Goal: Ask a question: Seek information or help from site administrators or community

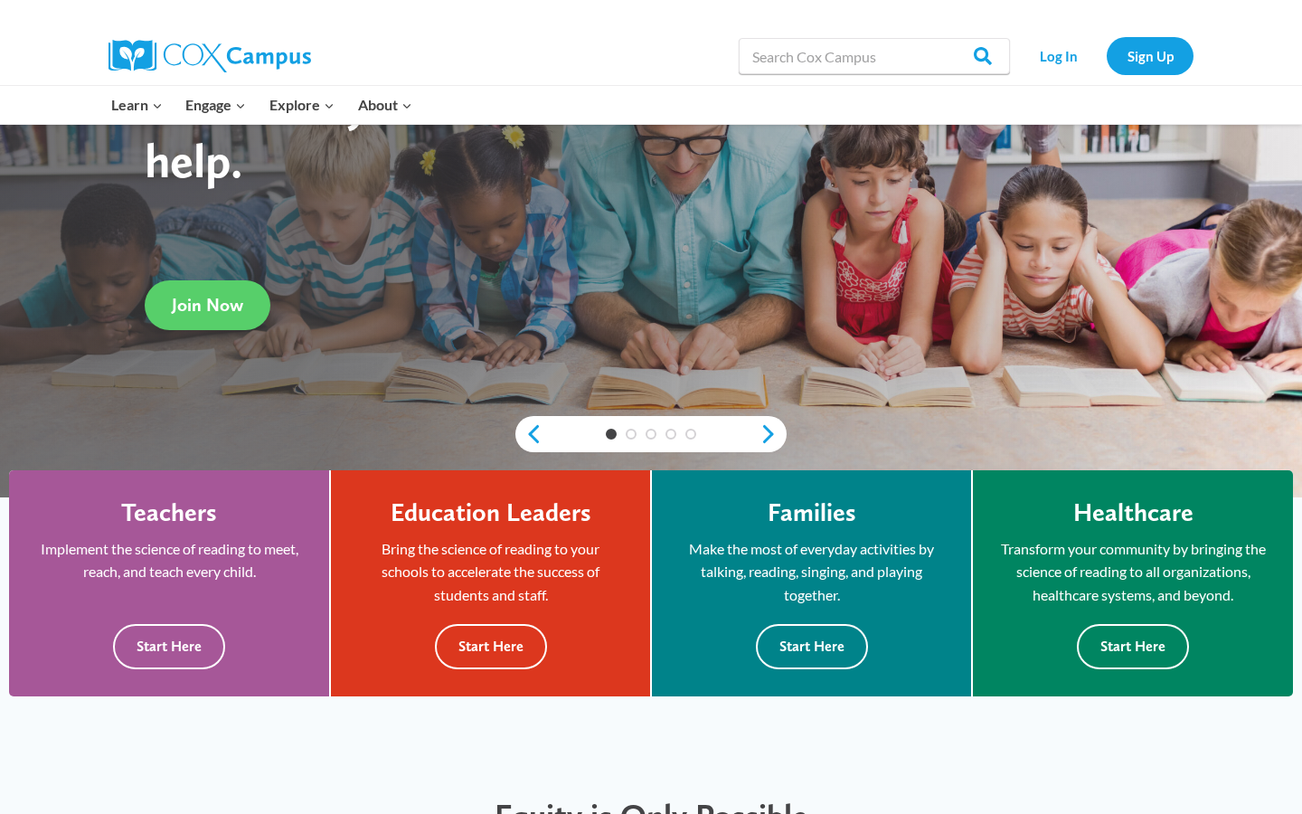
scroll to position [250, 0]
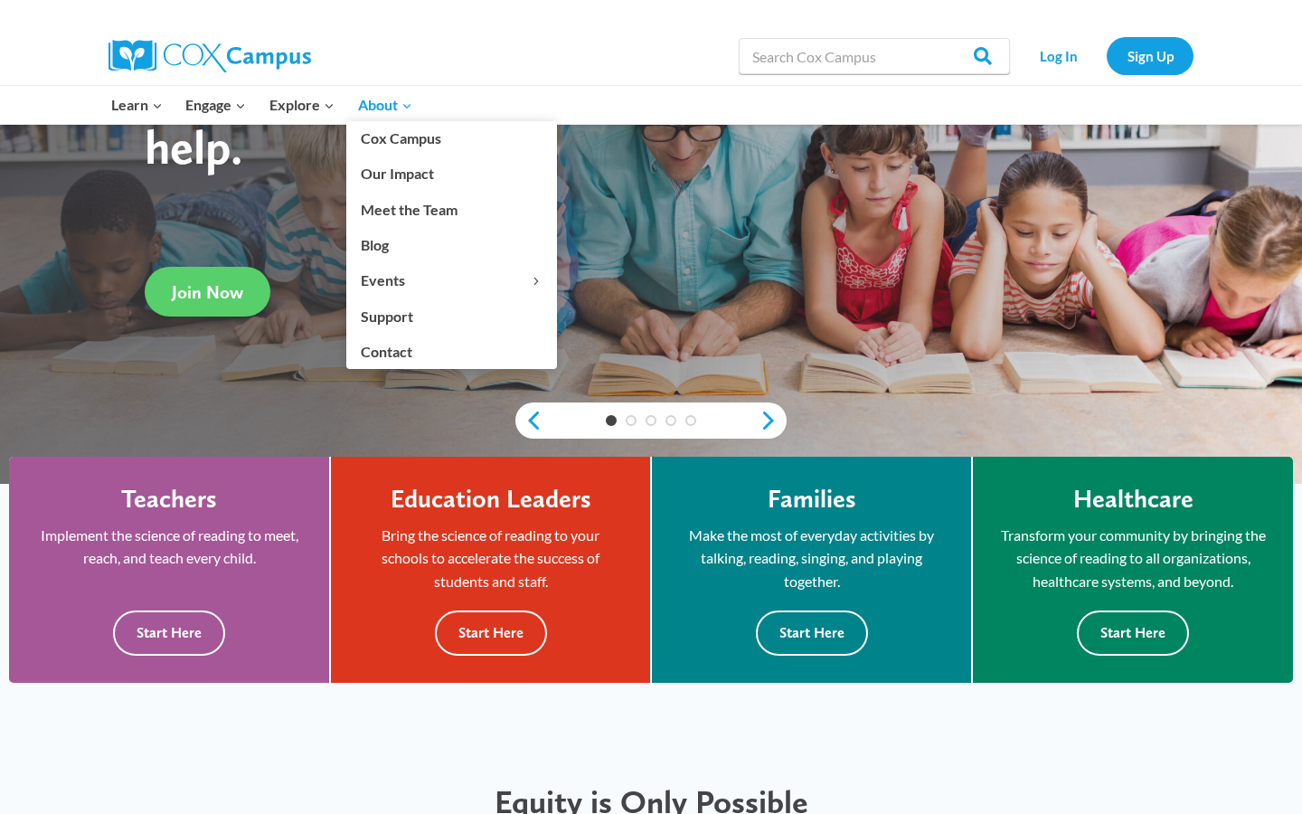
click at [379, 100] on span "About Expand" at bounding box center [385, 105] width 54 height 24
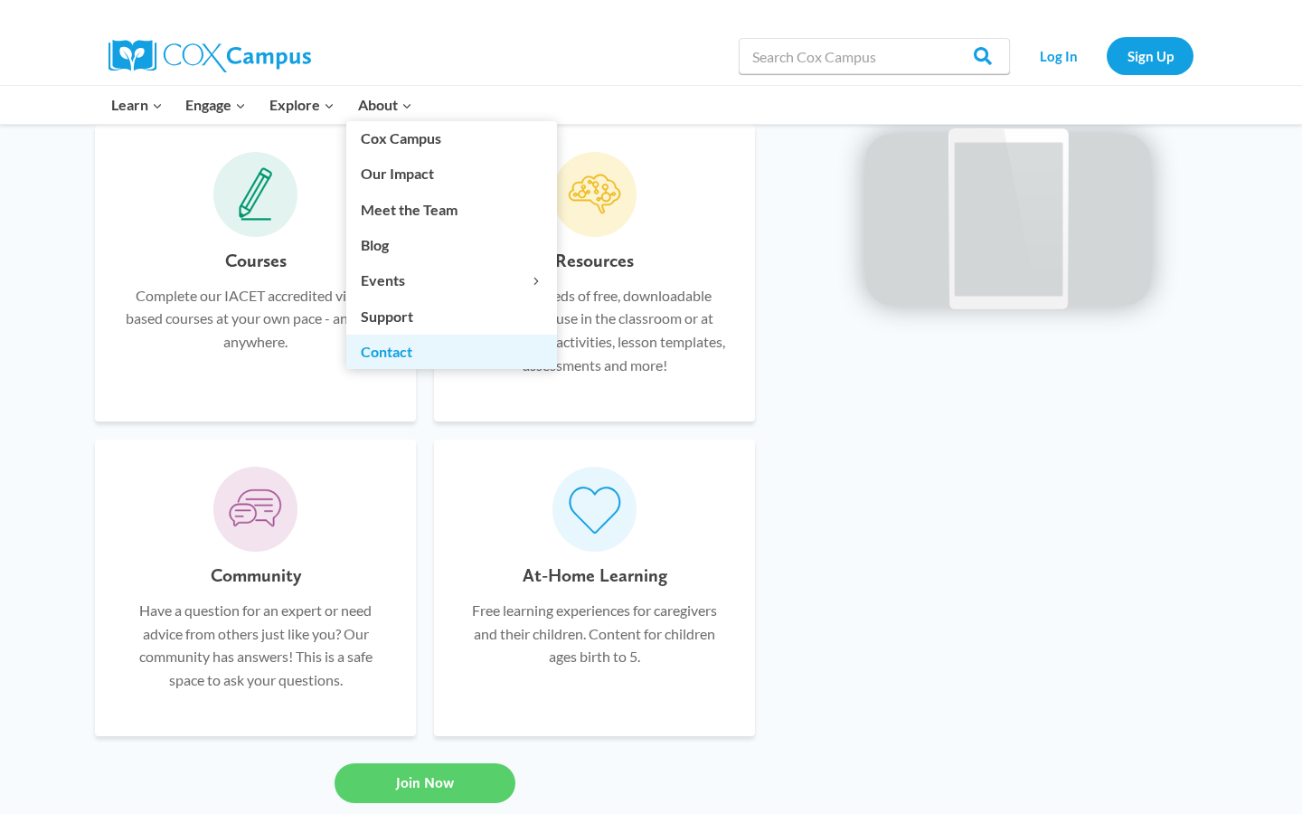
scroll to position [1154, 0]
click at [394, 346] on link "Contact" at bounding box center [451, 352] width 211 height 34
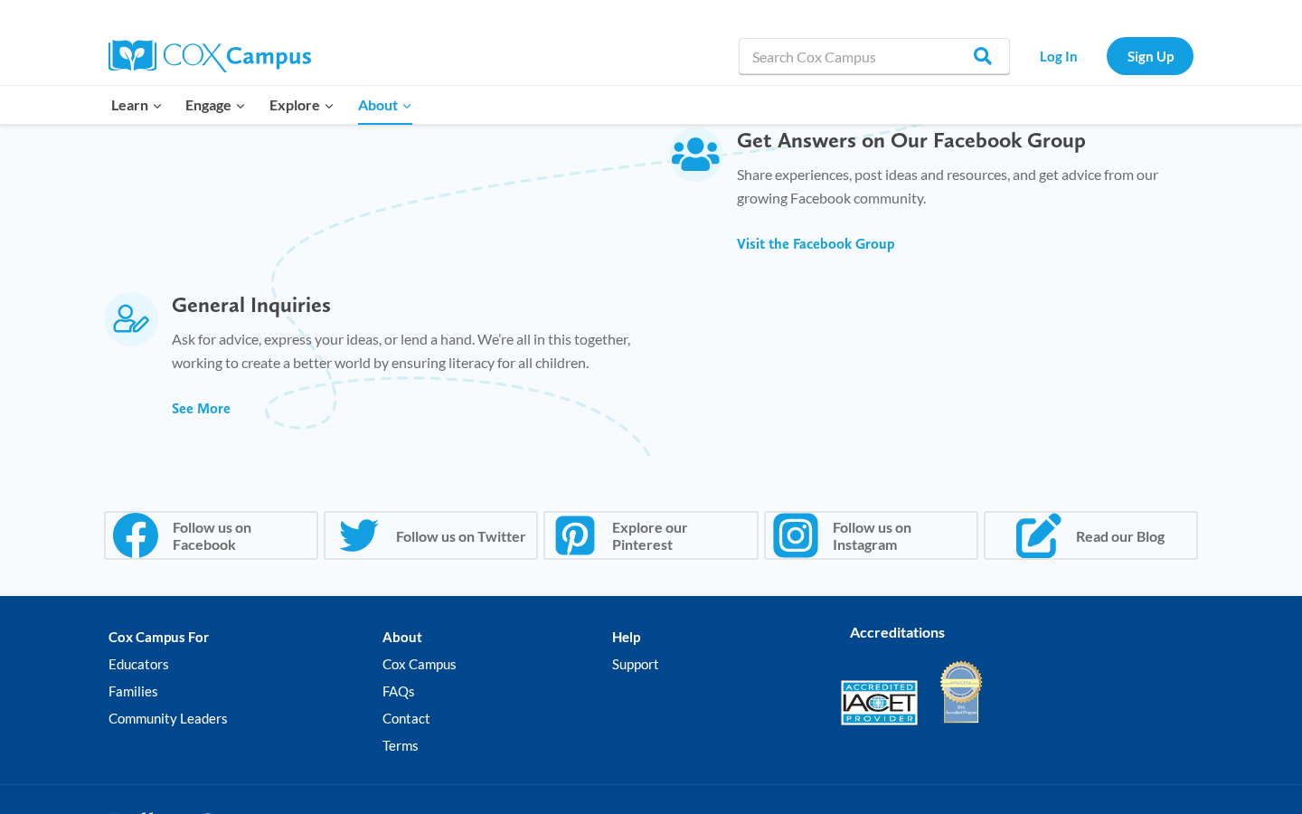
scroll to position [1167, 0]
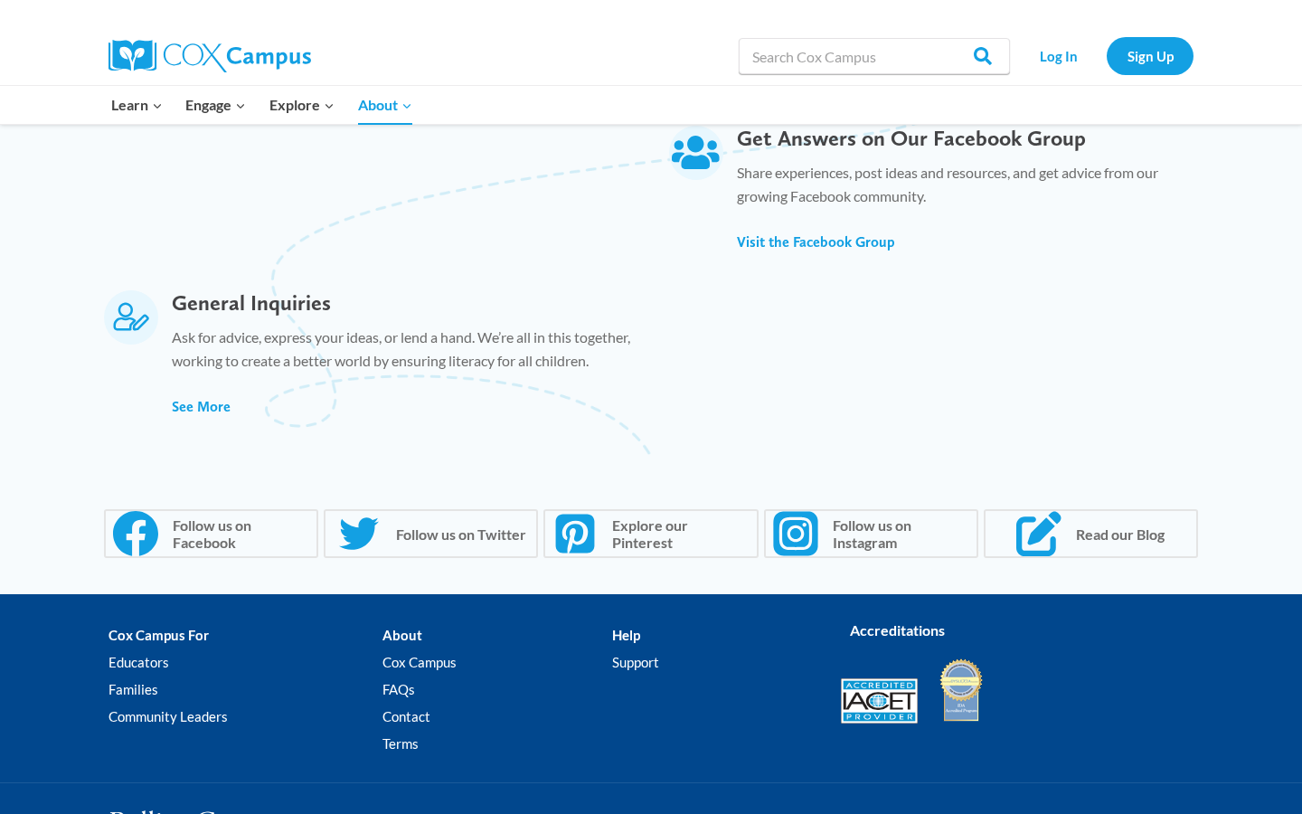
click at [864, 699] on img at bounding box center [879, 701] width 77 height 46
click at [137, 649] on link "Educators" at bounding box center [246, 661] width 274 height 27
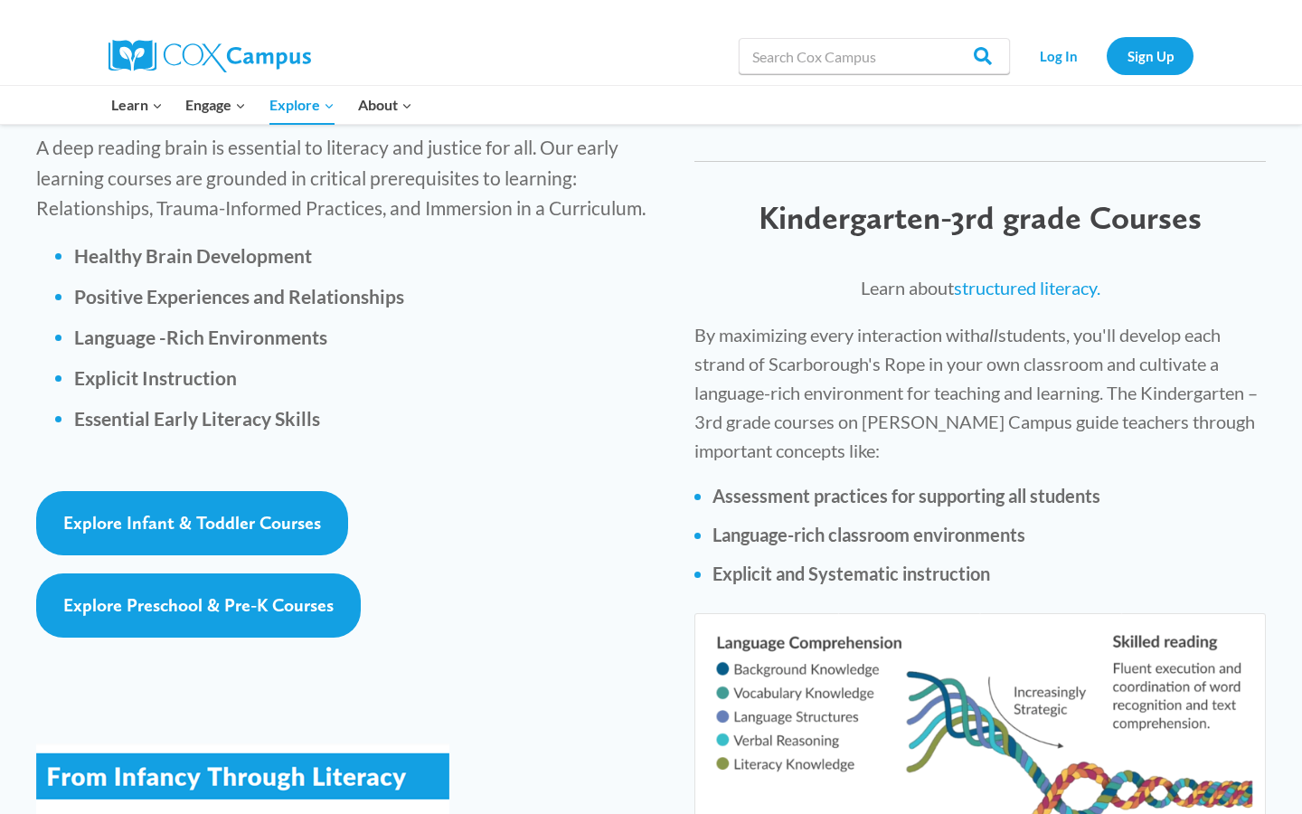
scroll to position [2567, 0]
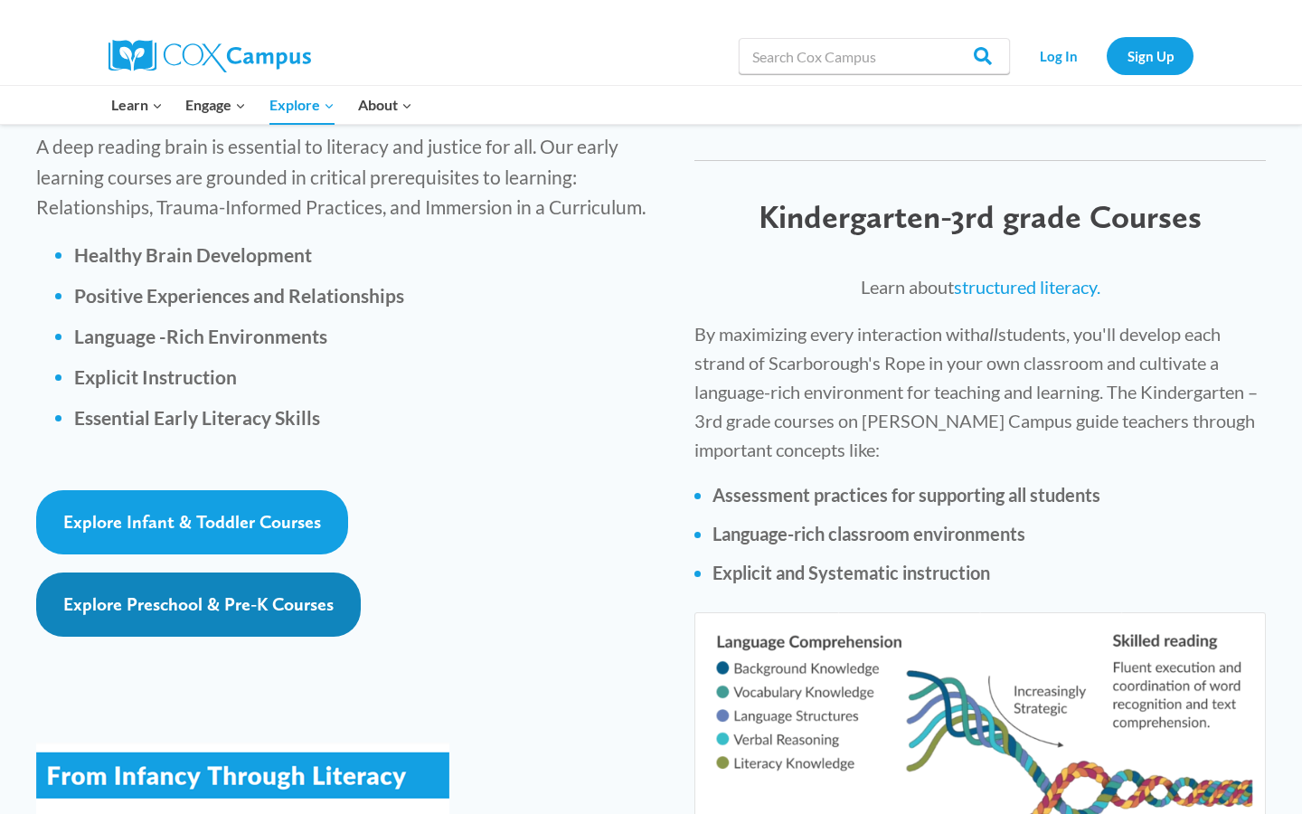
click at [279, 593] on span "Explore Preschool & Pre-K Courses" at bounding box center [198, 604] width 270 height 22
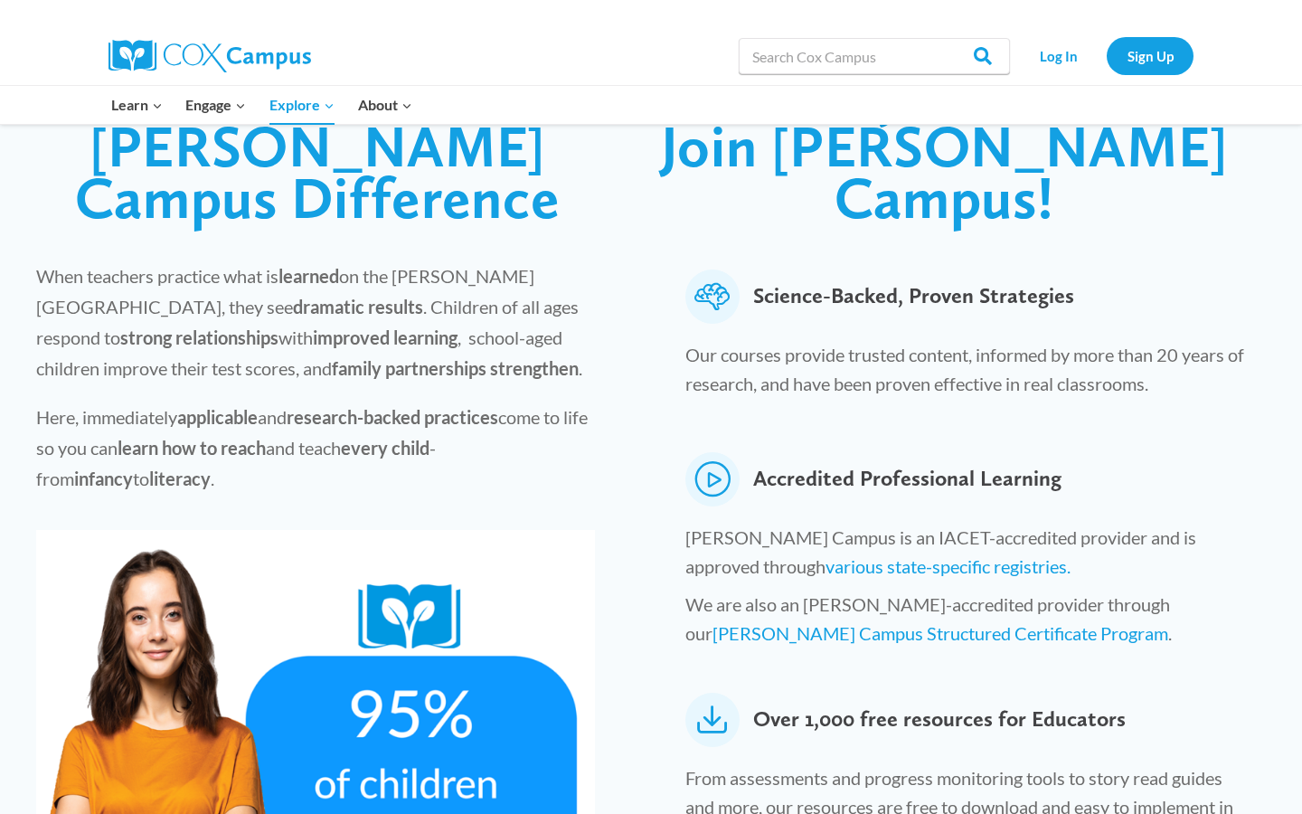
scroll to position [537, 0]
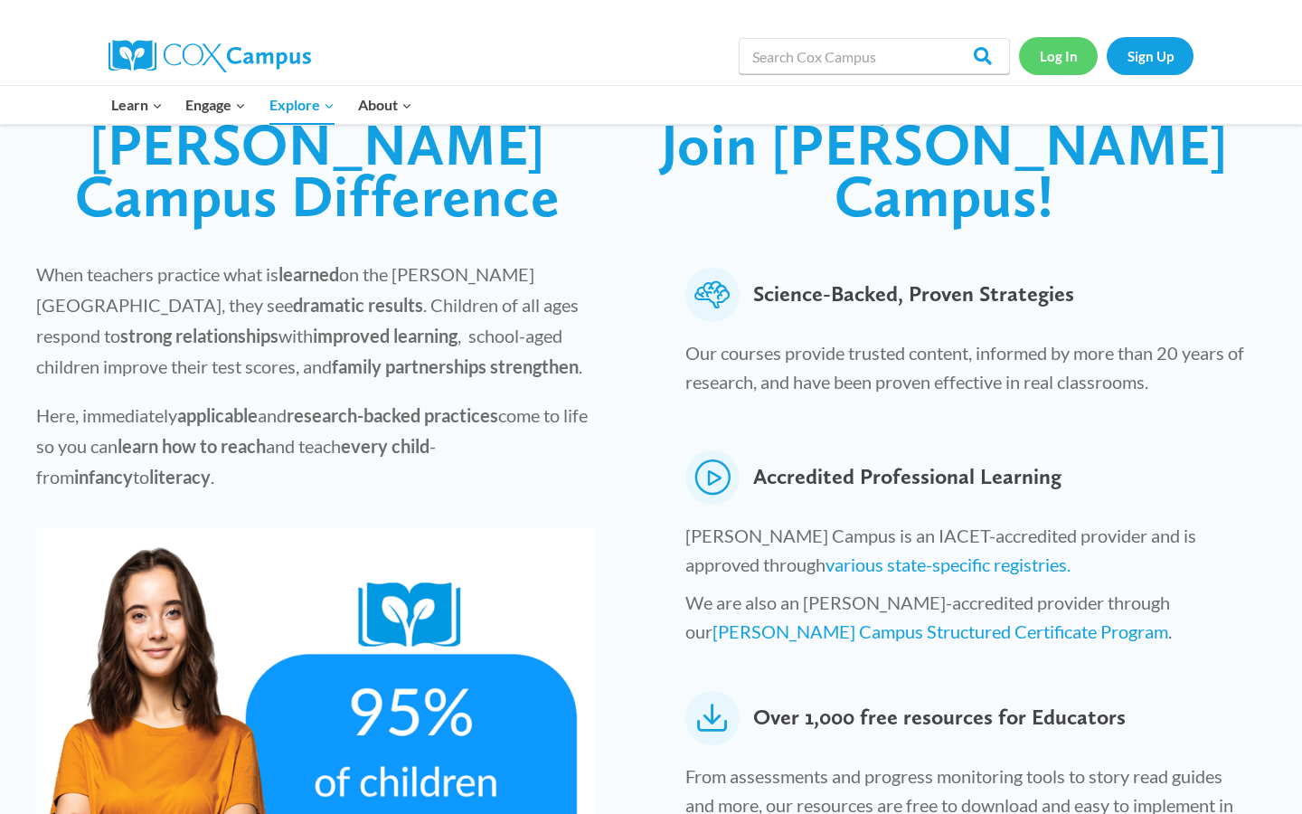
click at [1066, 45] on link "Log In" at bounding box center [1058, 55] width 79 height 37
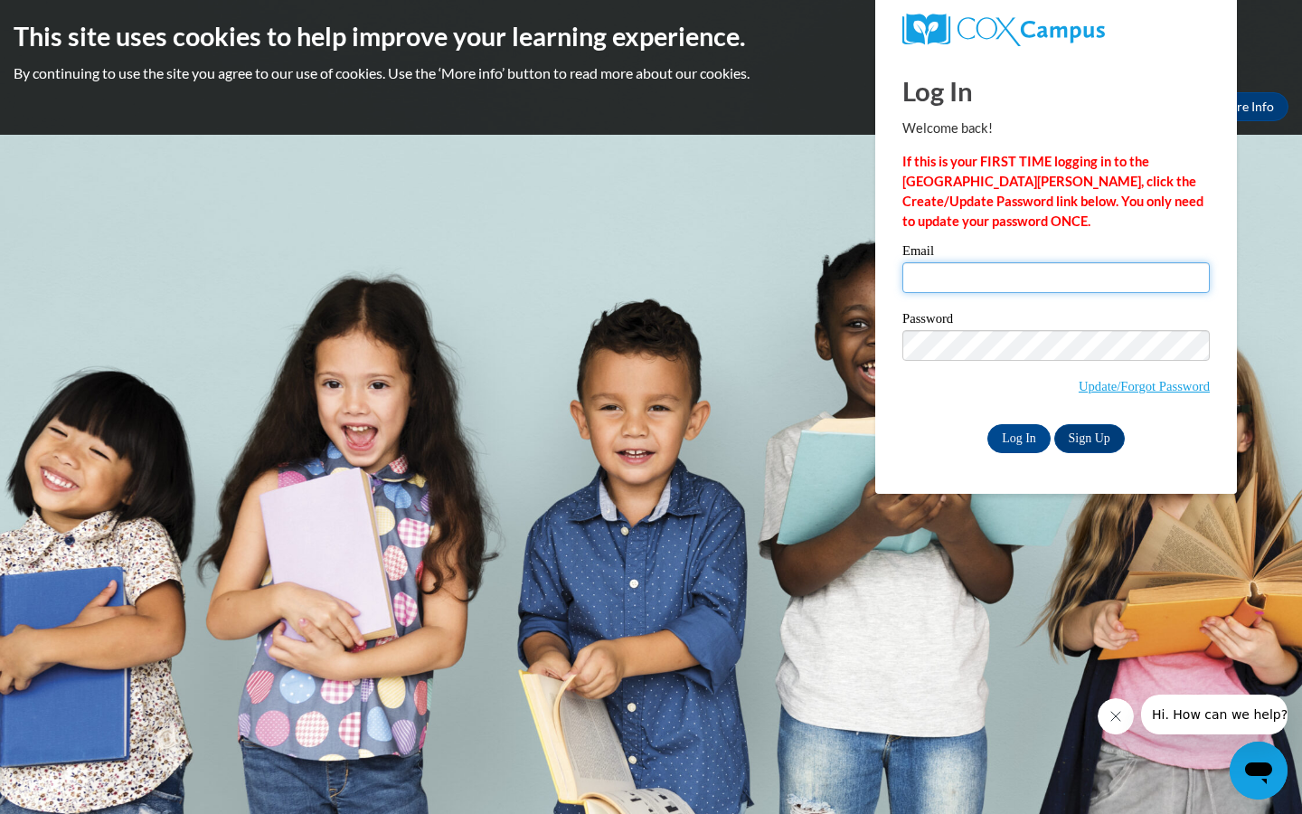
type input "[PERSON_NAME][EMAIL_ADDRESS][PERSON_NAME][DOMAIN_NAME]"
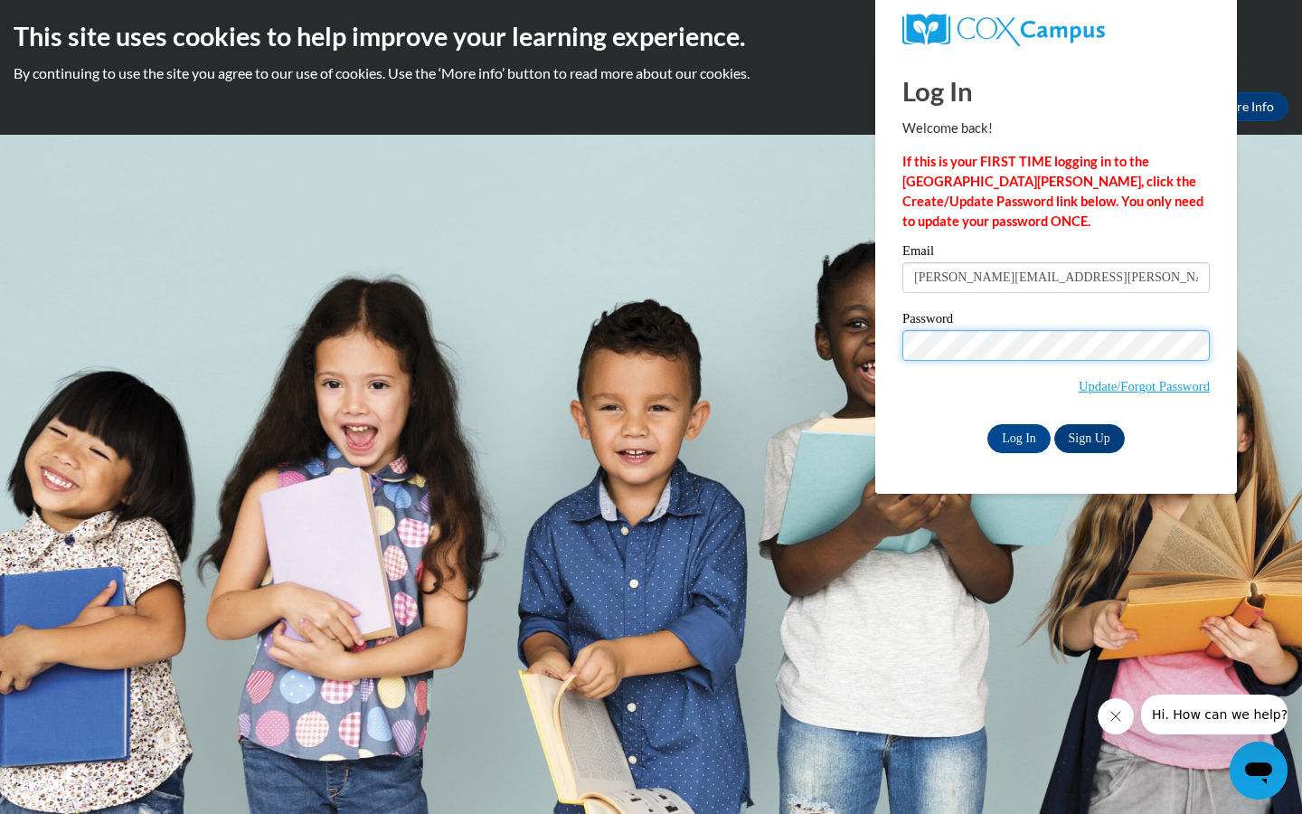
click at [1017, 435] on input "Log In" at bounding box center [1018, 438] width 63 height 29
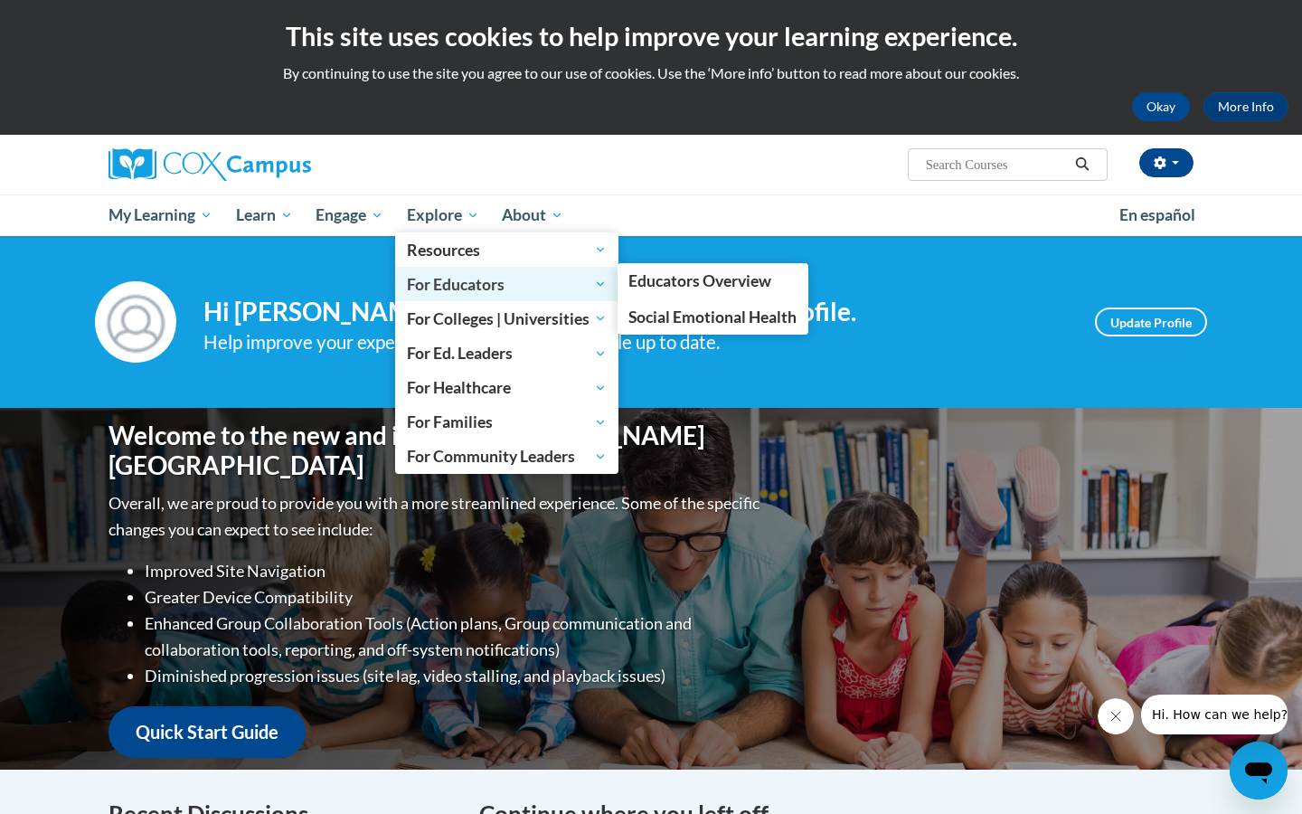
click at [476, 274] on span "For Educators" at bounding box center [507, 284] width 200 height 22
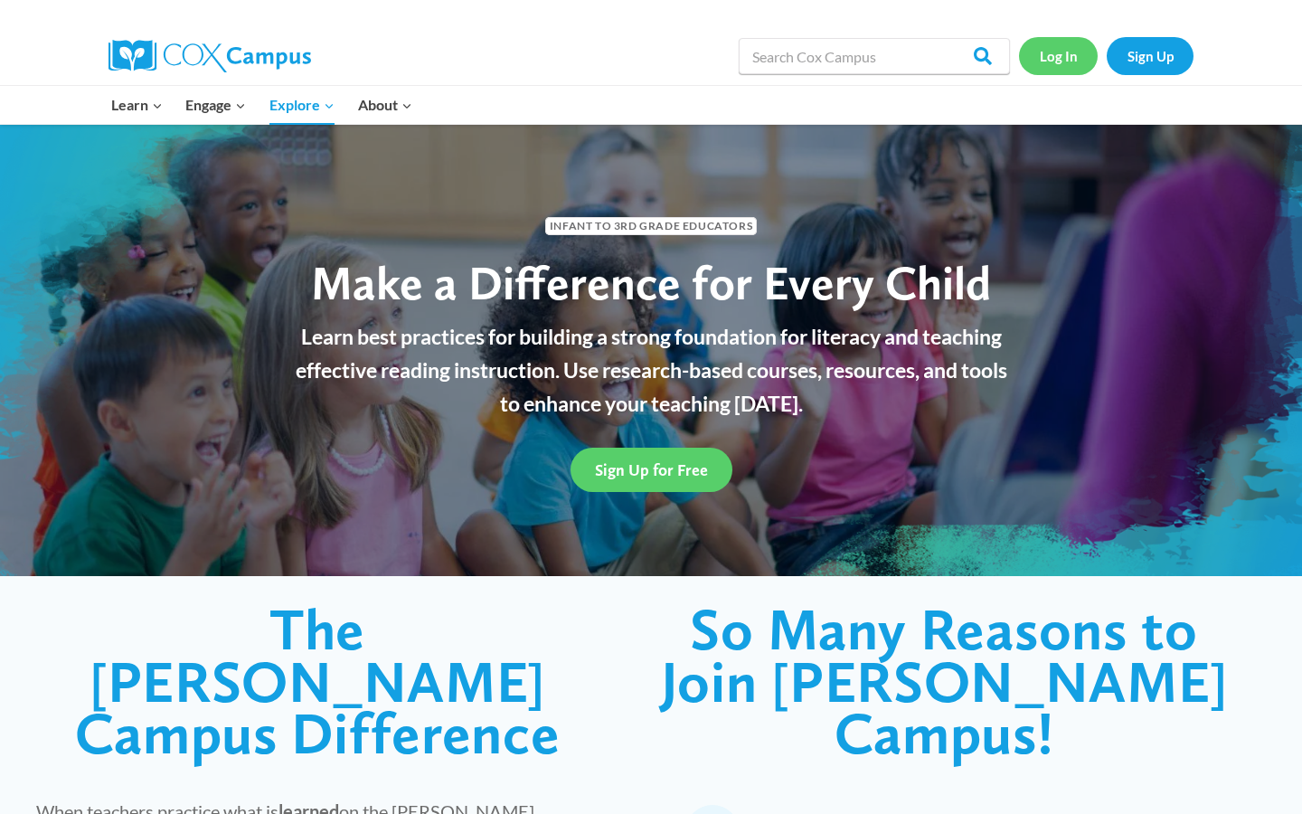
click at [1081, 55] on link "Log In" at bounding box center [1058, 55] width 79 height 37
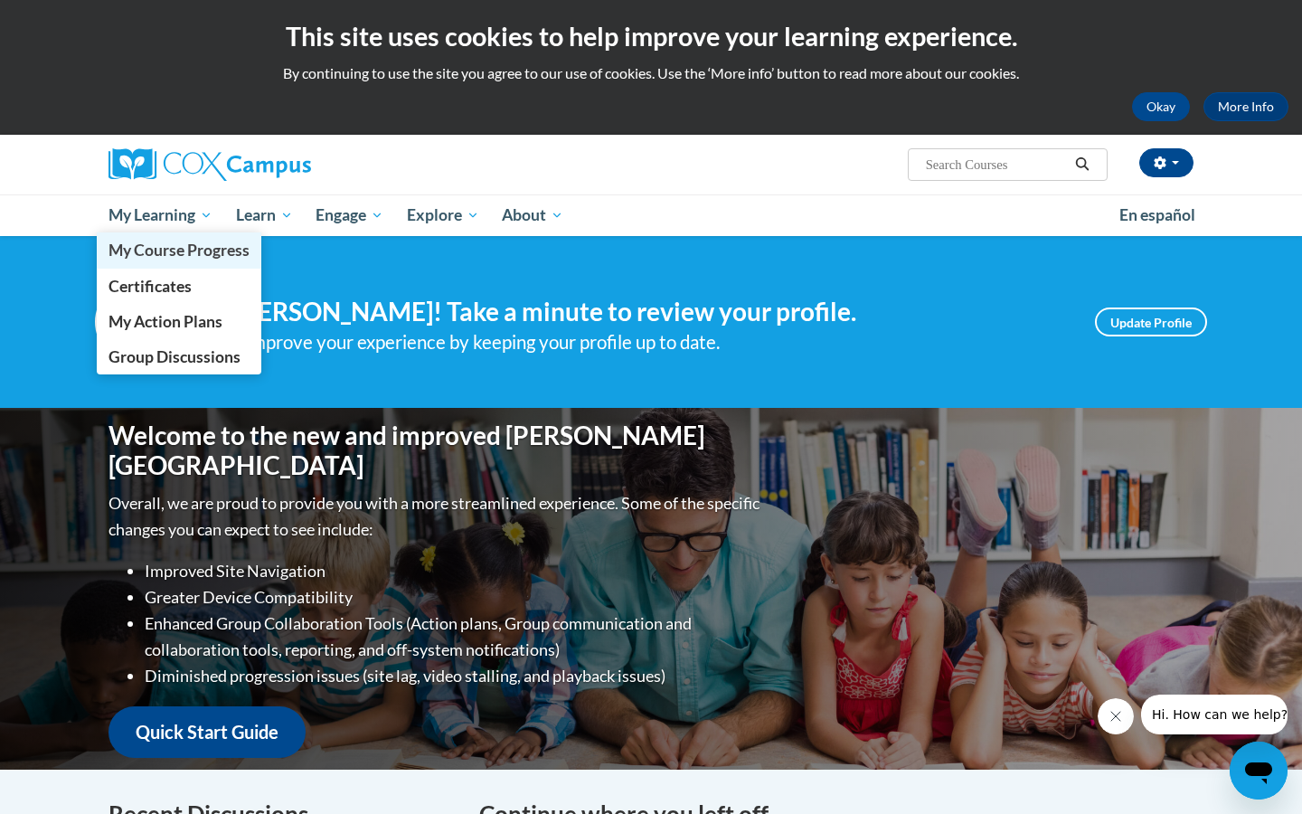
click at [197, 249] on span "My Course Progress" at bounding box center [179, 250] width 141 height 19
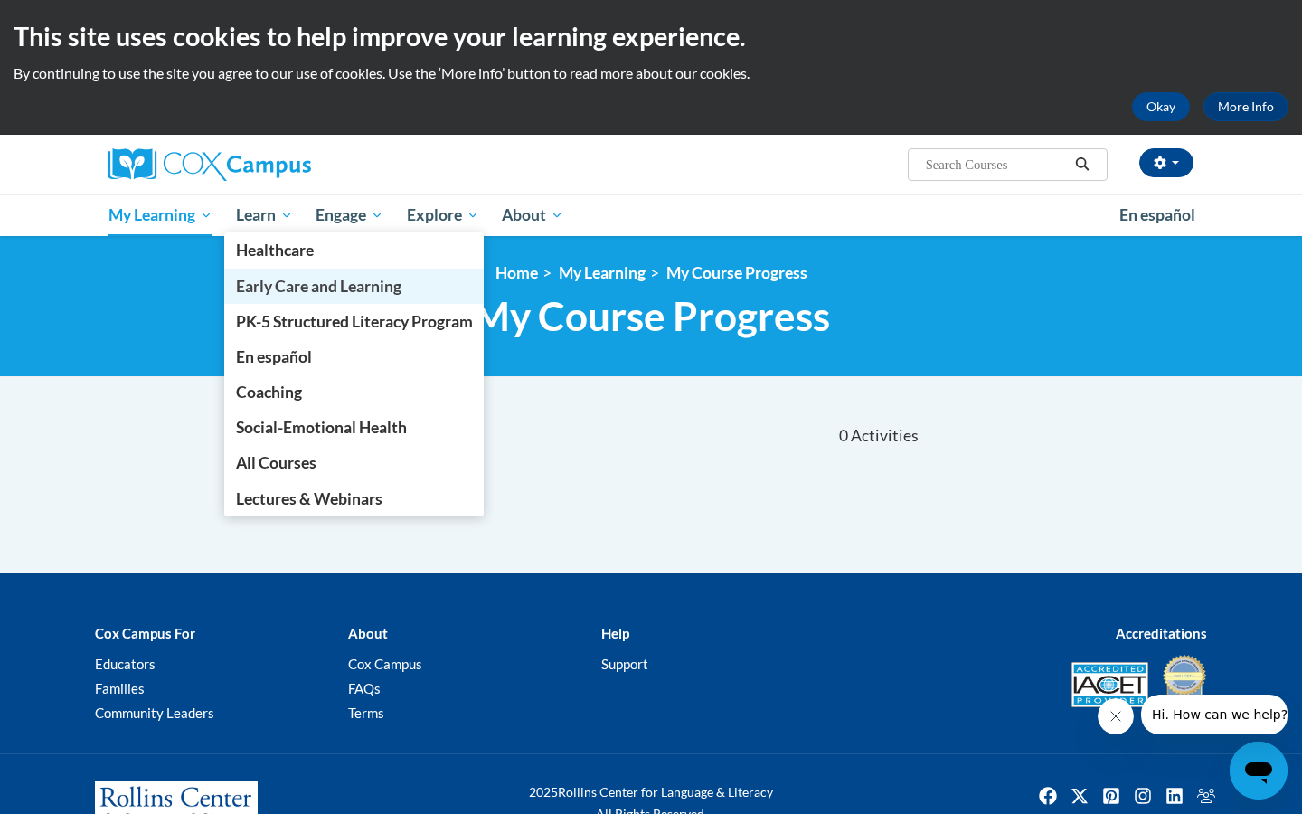
click at [289, 283] on span "Early Care and Learning" at bounding box center [318, 286] width 165 height 19
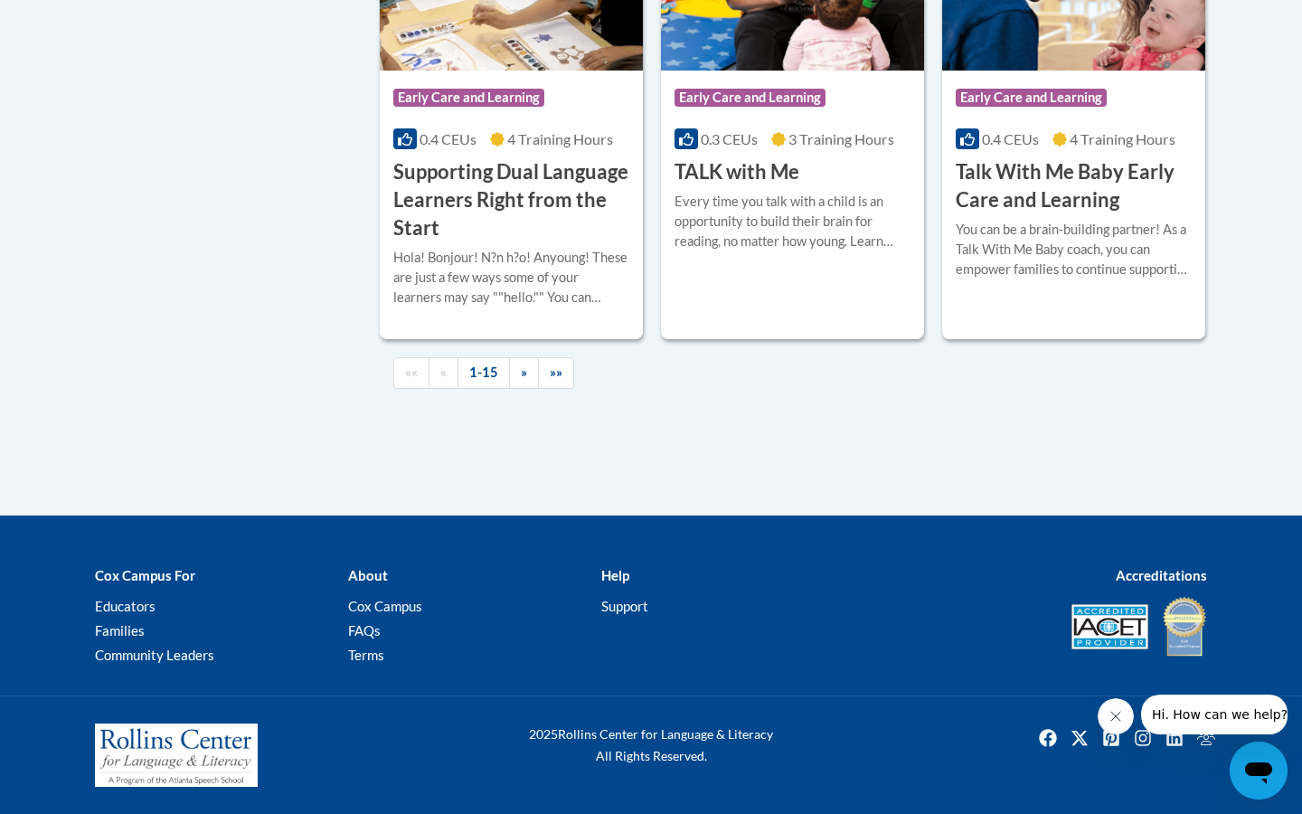
scroll to position [2826, 0]
click at [548, 389] on link "»»" at bounding box center [556, 373] width 36 height 32
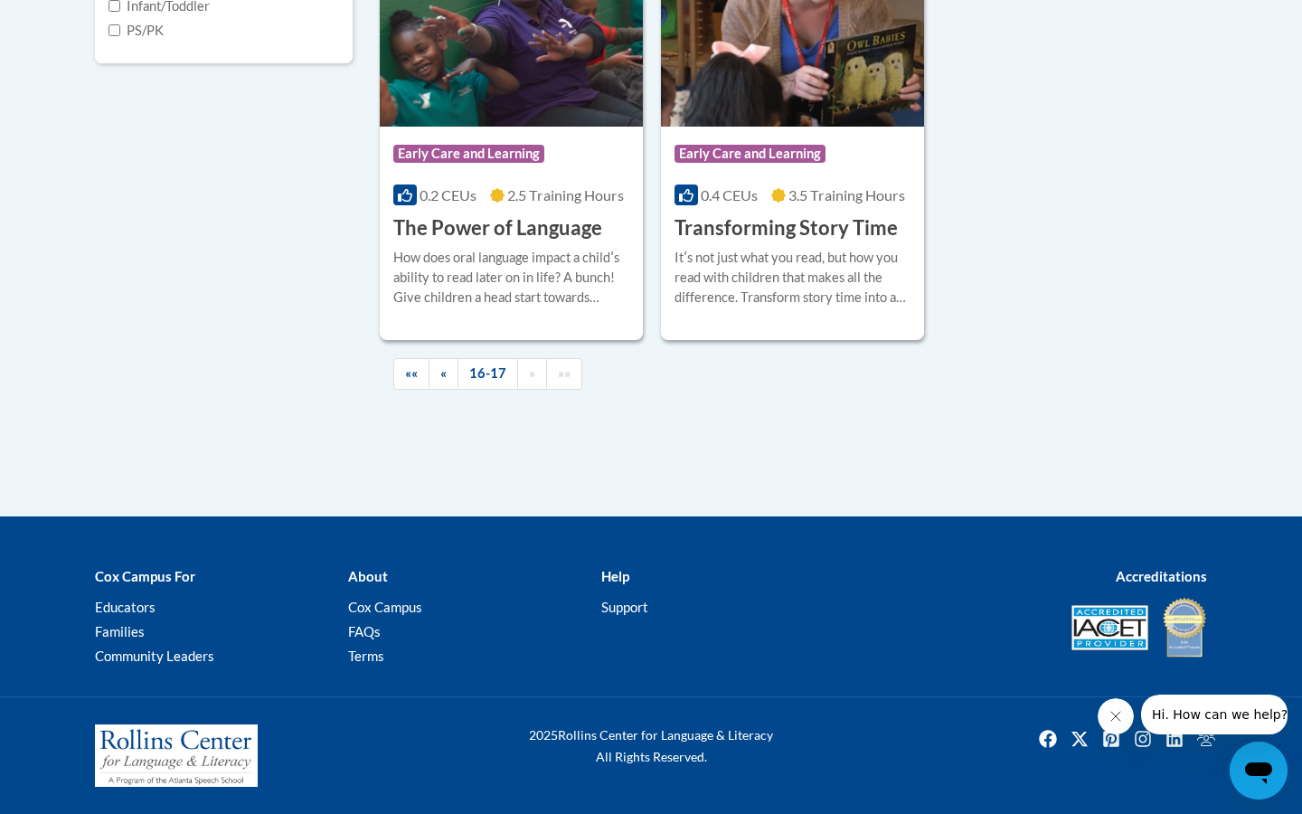
scroll to position [1038, 0]
click at [486, 370] on link "16-17" at bounding box center [488, 374] width 61 height 32
click at [561, 373] on span "»»" at bounding box center [564, 372] width 13 height 15
click at [1180, 631] on img at bounding box center [1184, 627] width 45 height 63
click at [1196, 716] on span "Hi. How can we help?" at bounding box center [1220, 714] width 136 height 14
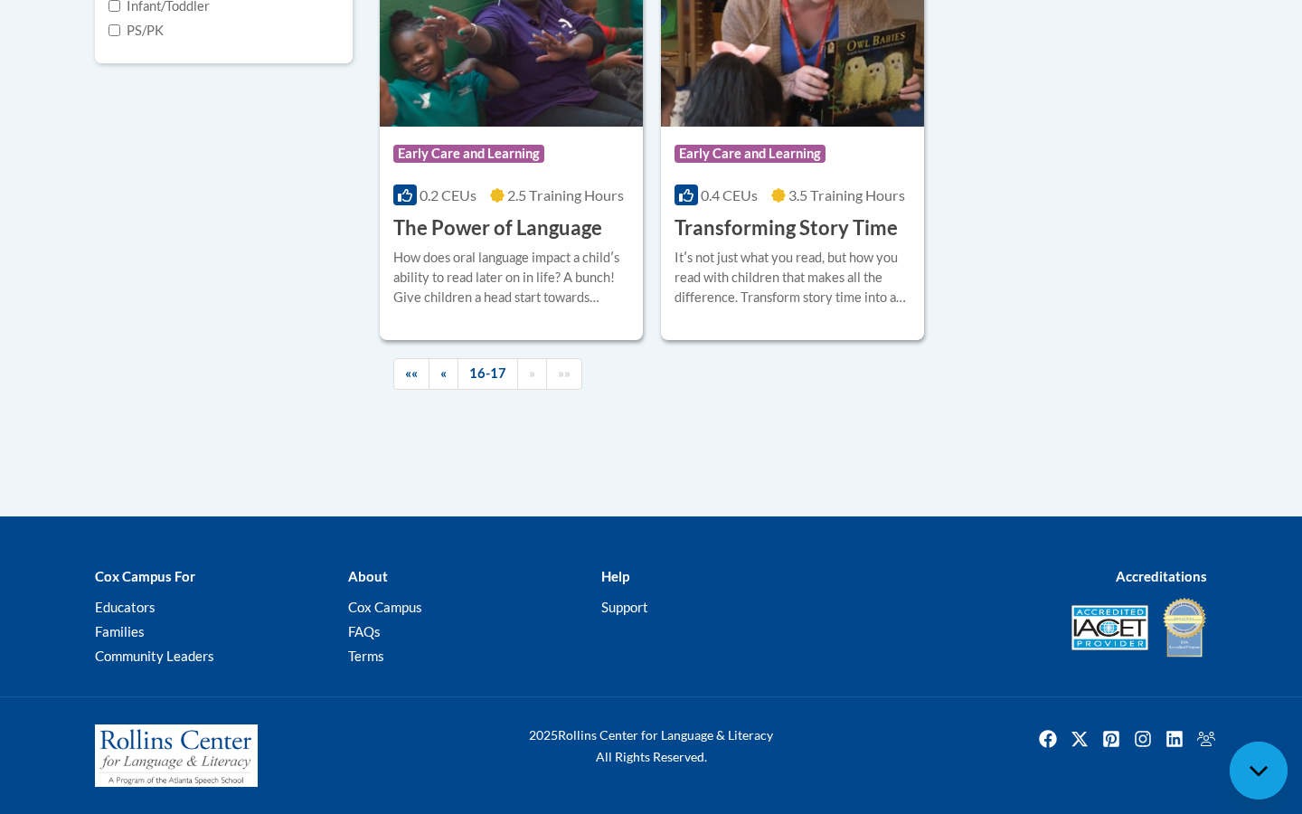
scroll to position [0, 0]
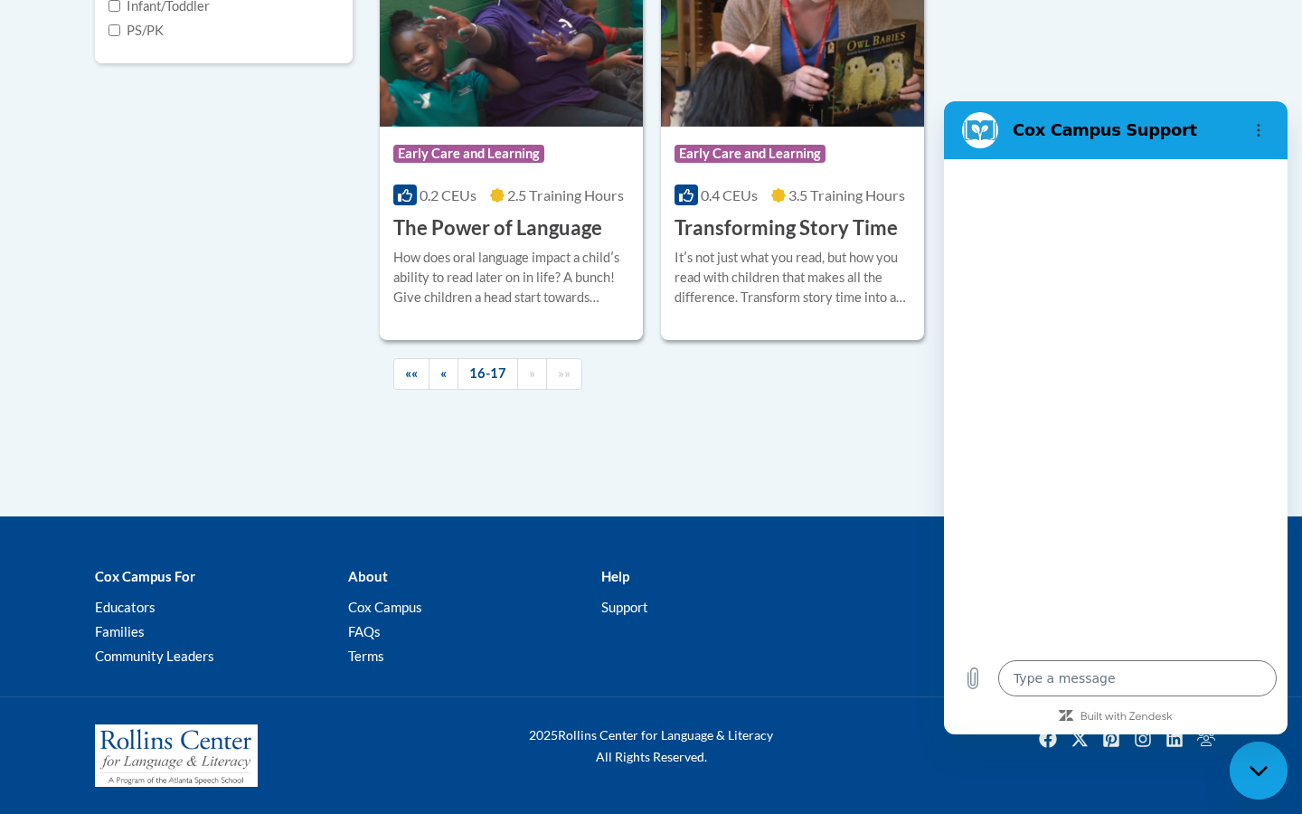
click at [1145, 392] on div at bounding box center [1116, 404] width 344 height 490
type textarea "x"
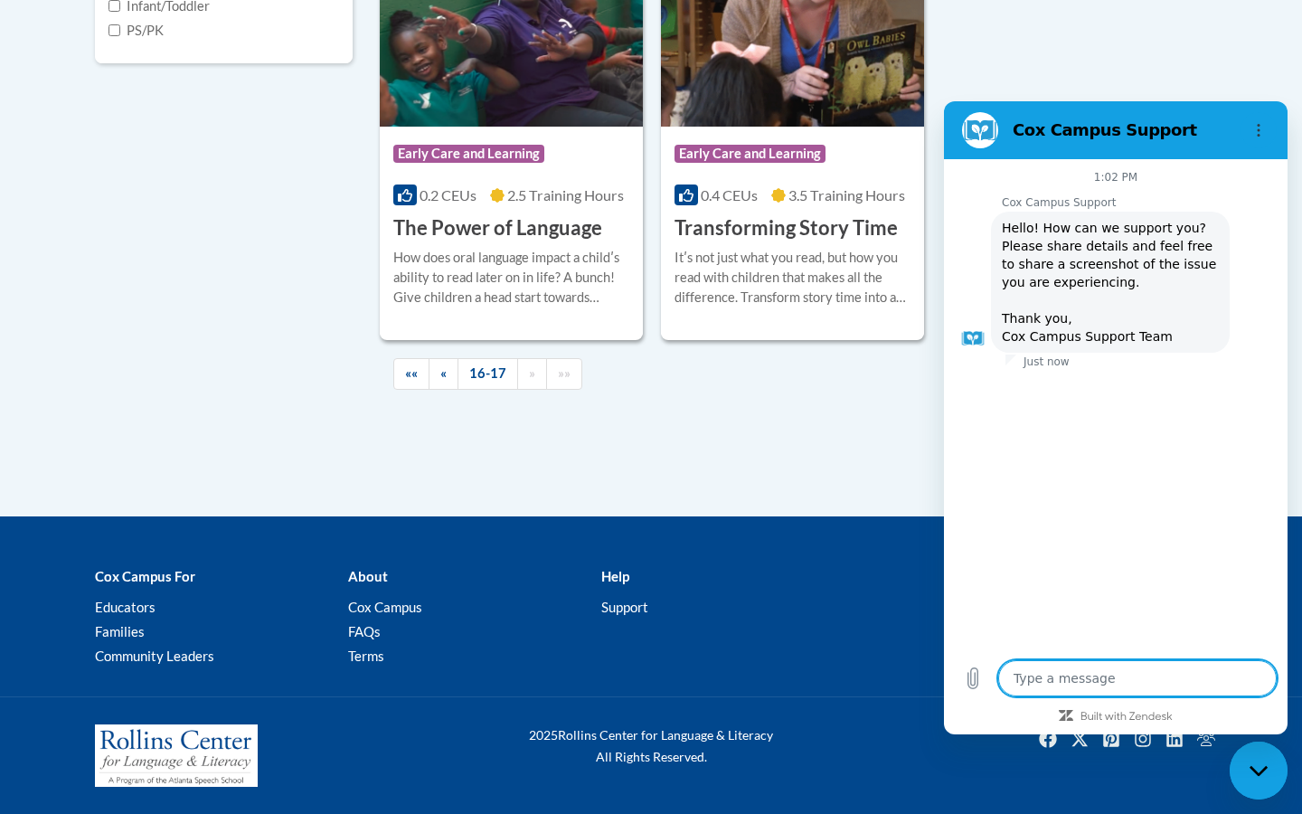
click at [1053, 685] on textarea at bounding box center [1137, 678] width 279 height 36
type textarea "D"
type textarea "x"
type textarea "Do"
type textarea "x"
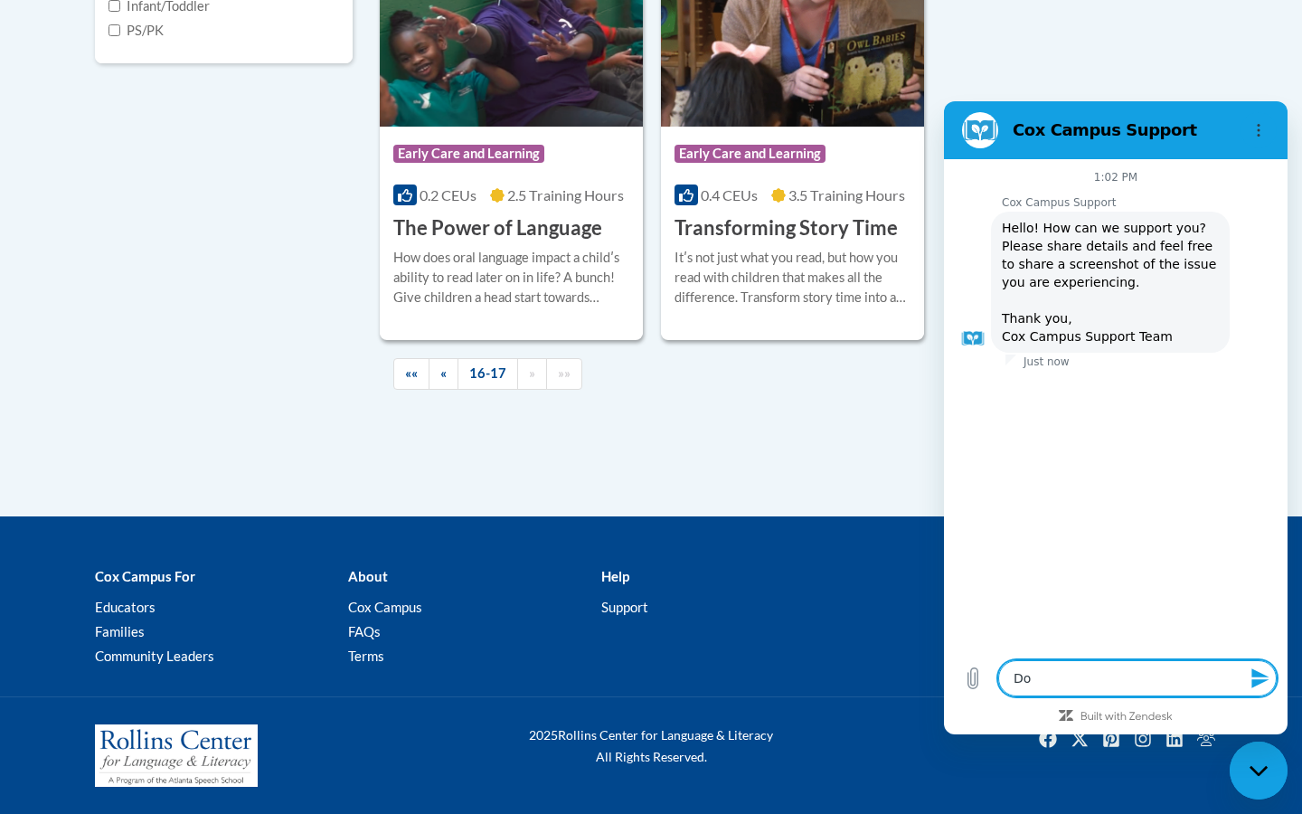
type textarea "Do"
type textarea "x"
type textarea "Do y"
type textarea "x"
type textarea "Do yo"
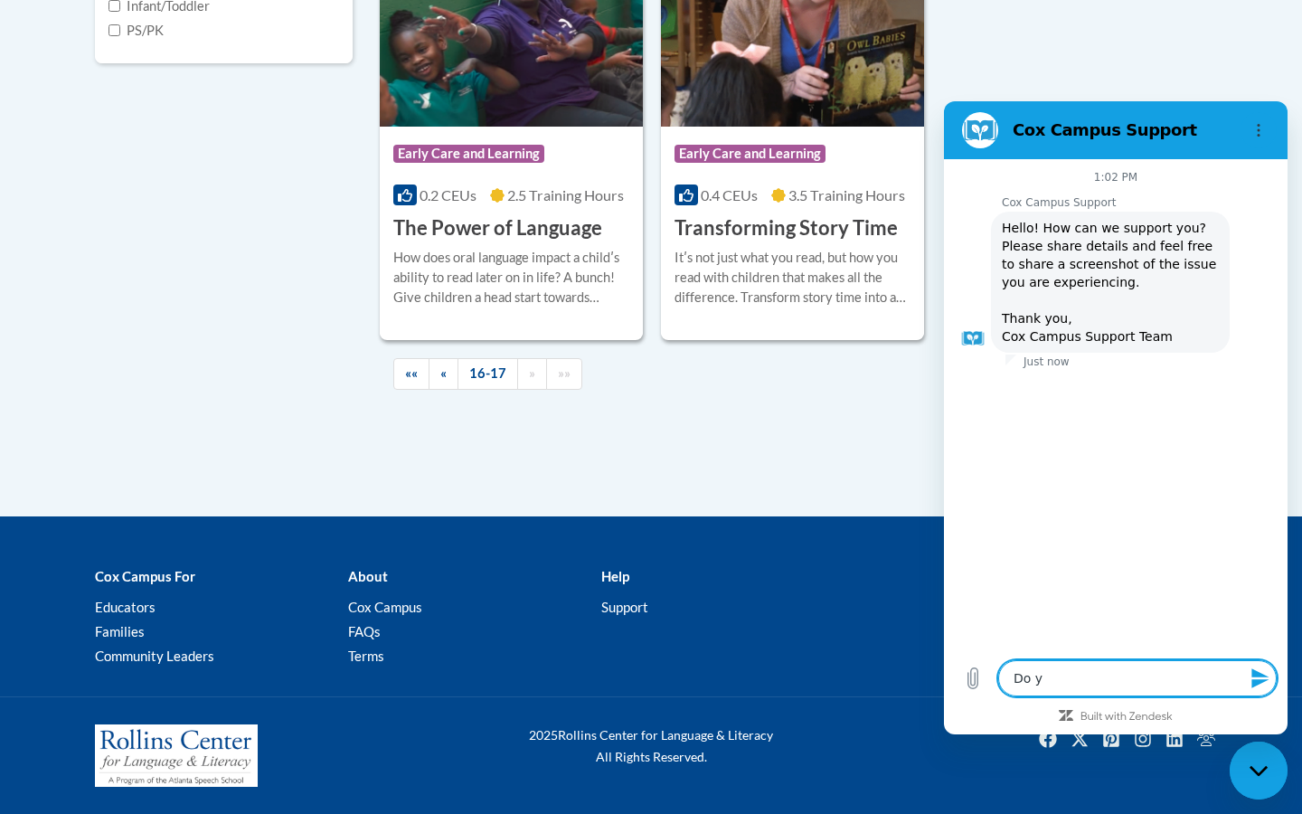
type textarea "x"
type textarea "Do you"
type textarea "x"
type textarea "Do you"
type textarea "x"
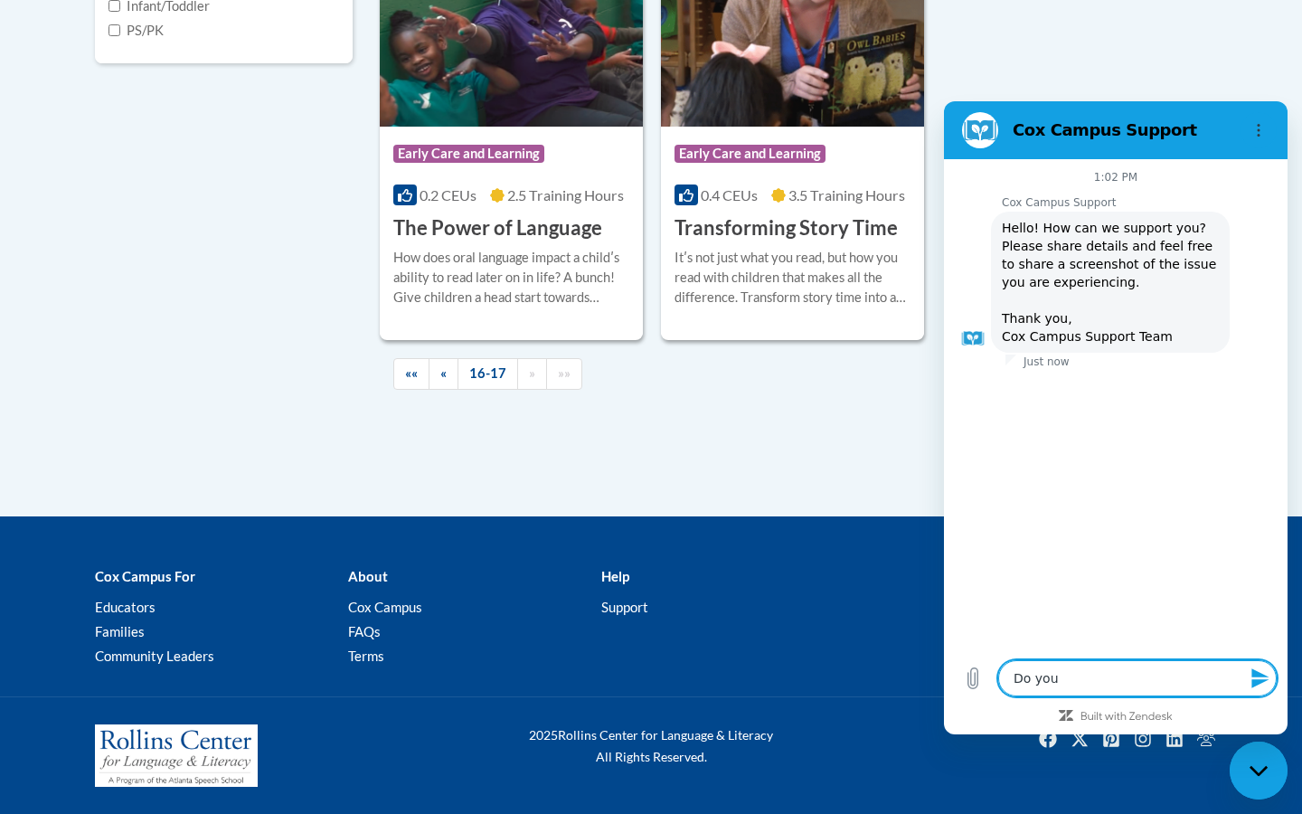
type textarea "Do you k"
type textarea "x"
type textarea "Do you kn"
type textarea "x"
type textarea "Do you kno"
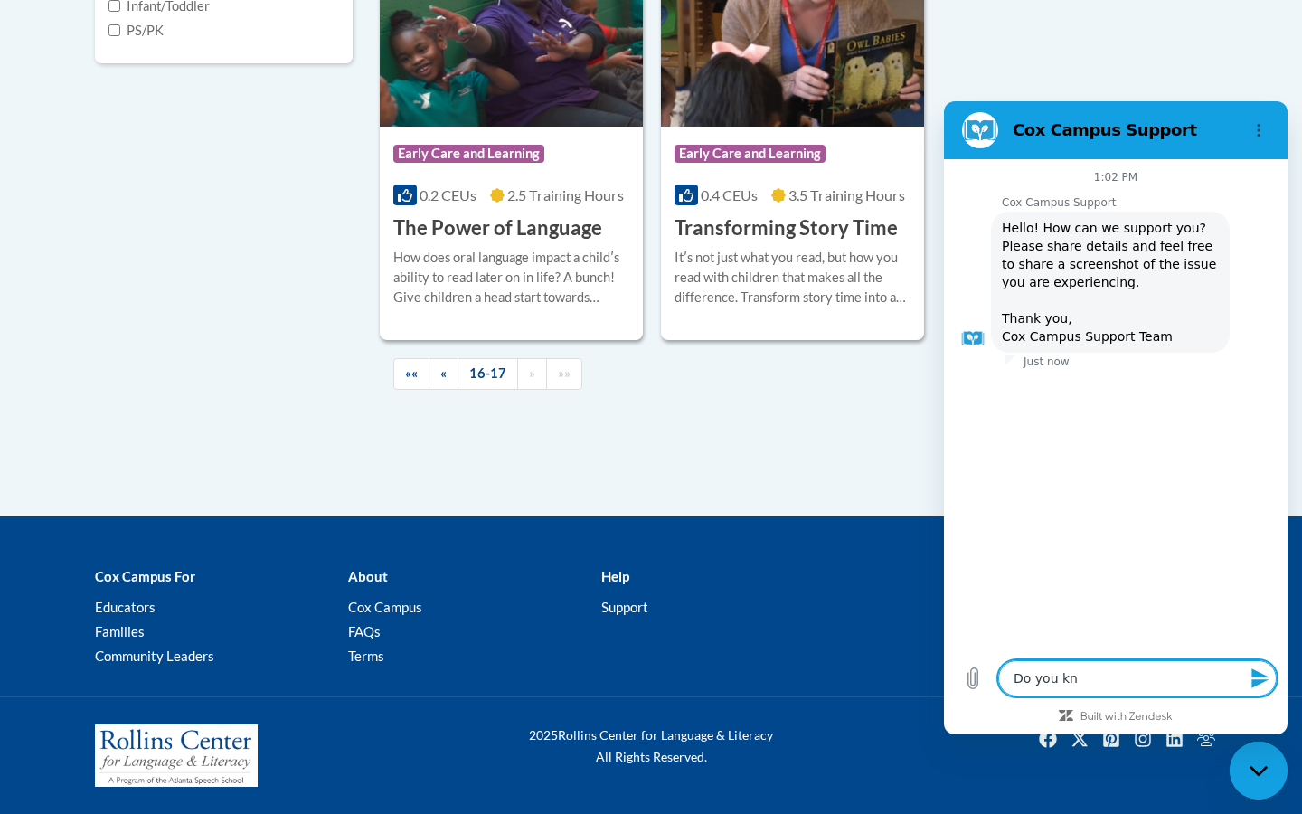
type textarea "x"
type textarea "Do you know"
type textarea "x"
type textarea "Do you know"
type textarea "x"
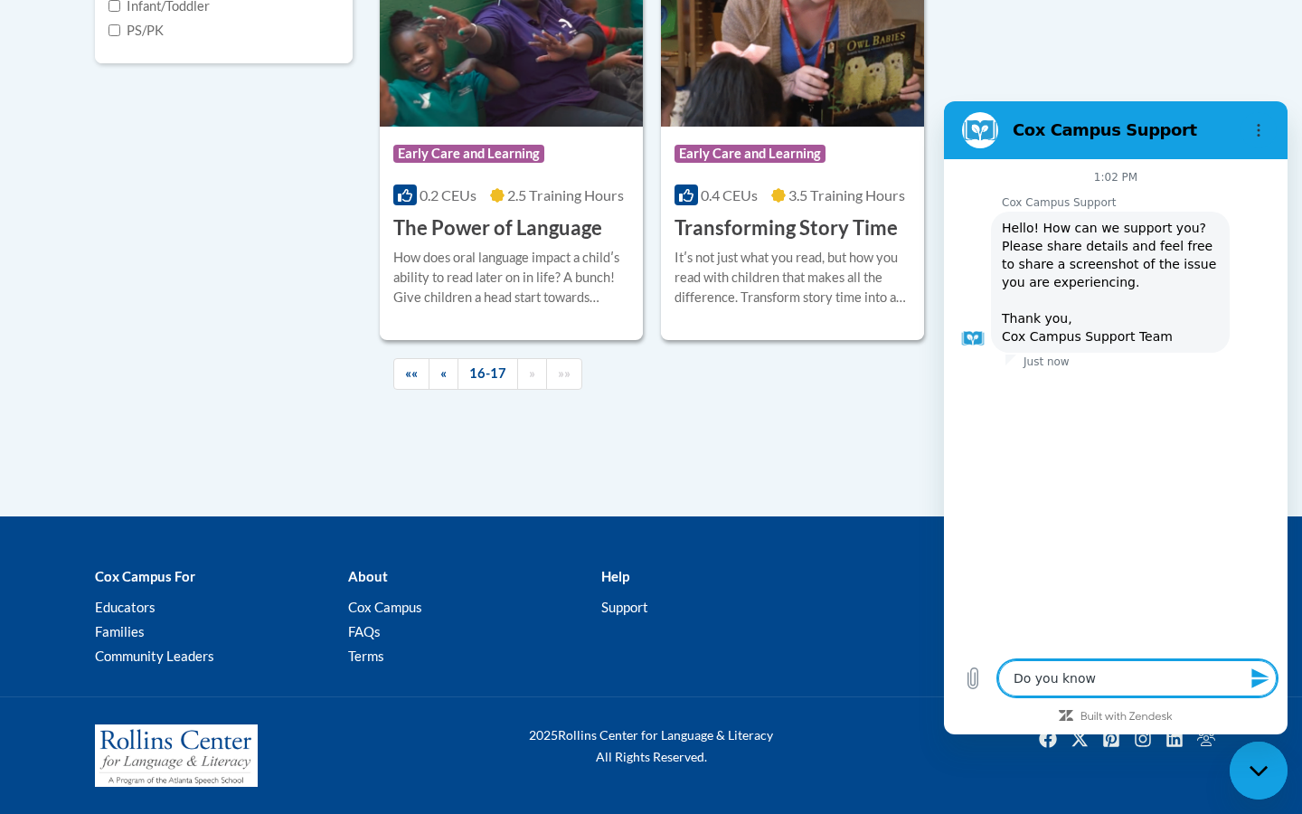
type textarea "Do you know i"
type textarea "x"
type textarea "Do you know if"
type textarea "x"
type textarea "Do you know if"
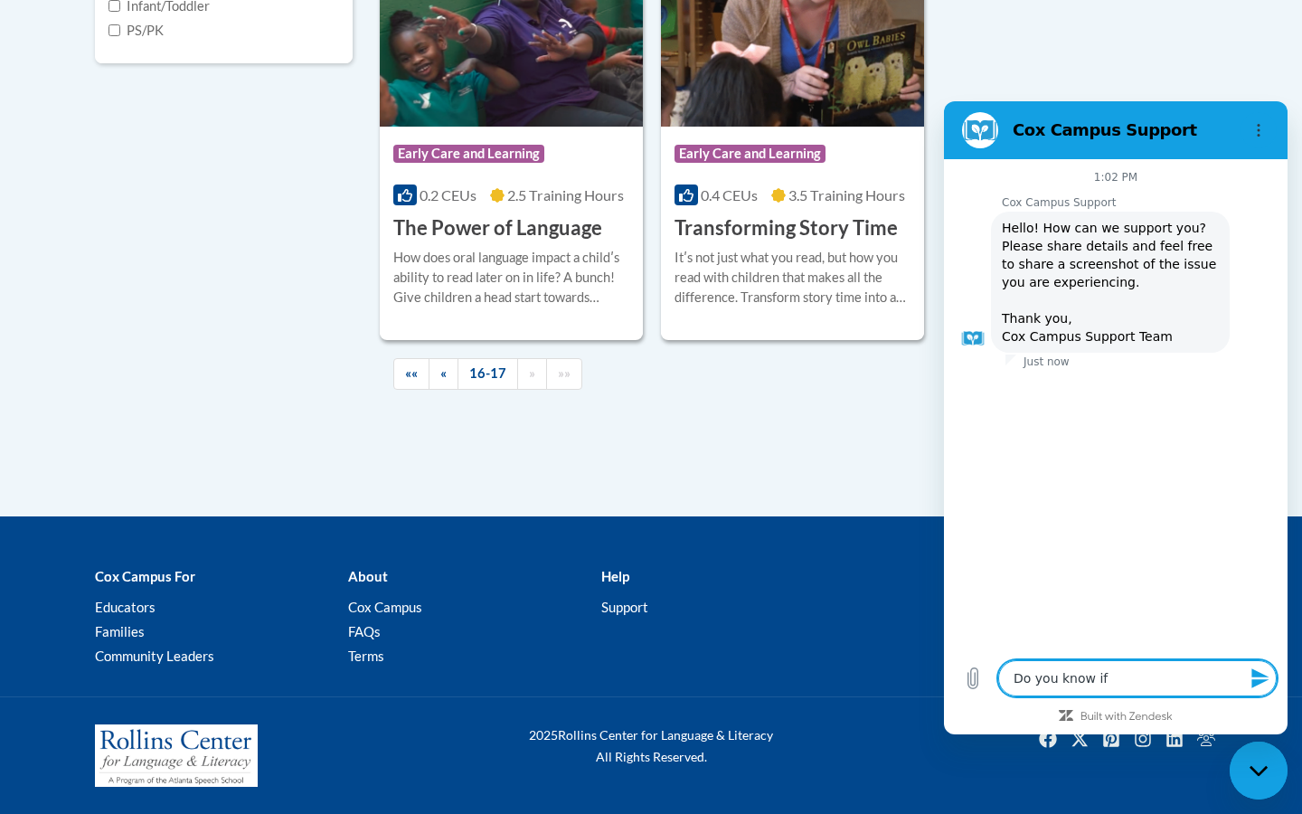
type textarea "x"
type textarea "Do you know if y"
type textarea "x"
type textarea "Do you know if yo"
type textarea "x"
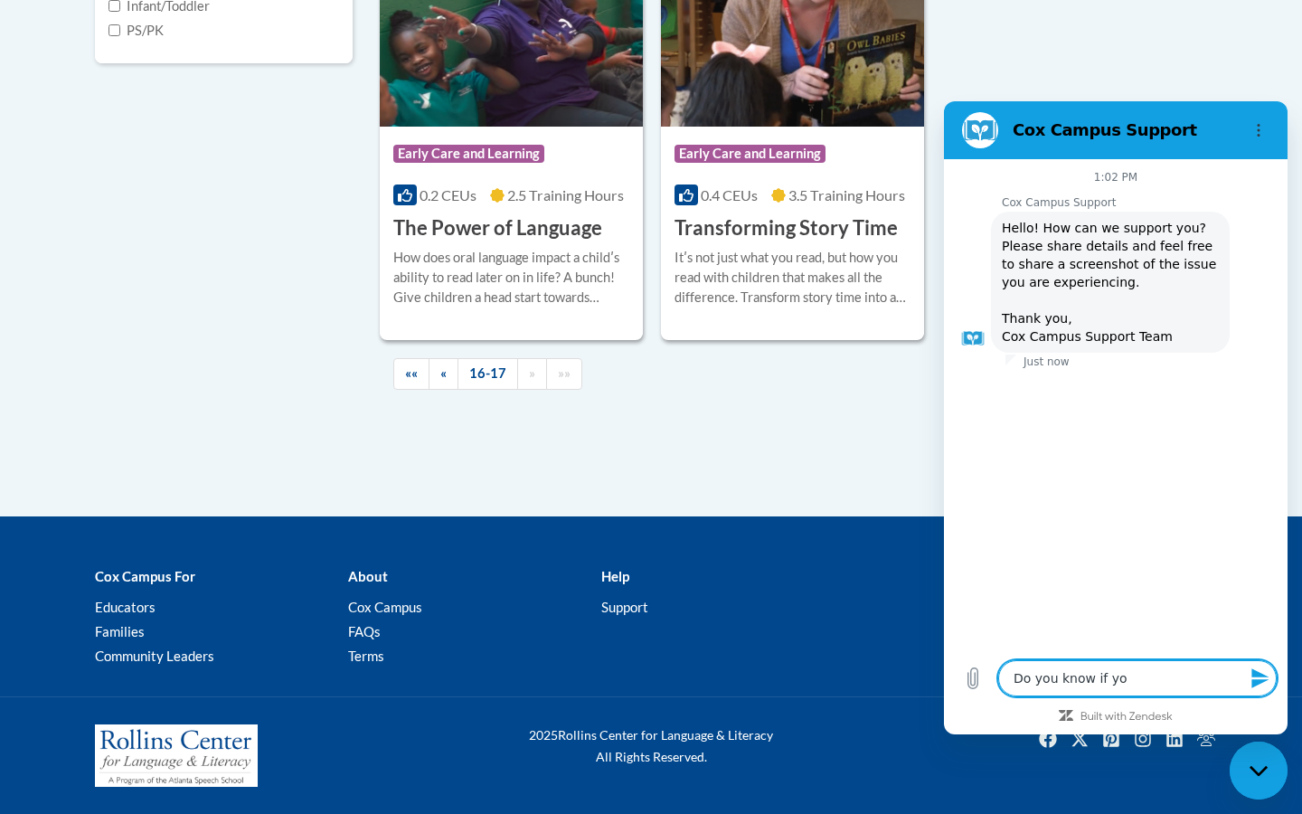
type textarea "Do you know if you"
type textarea "x"
type textarea "Do you know if your"
type textarea "x"
type textarea "Do you know if your"
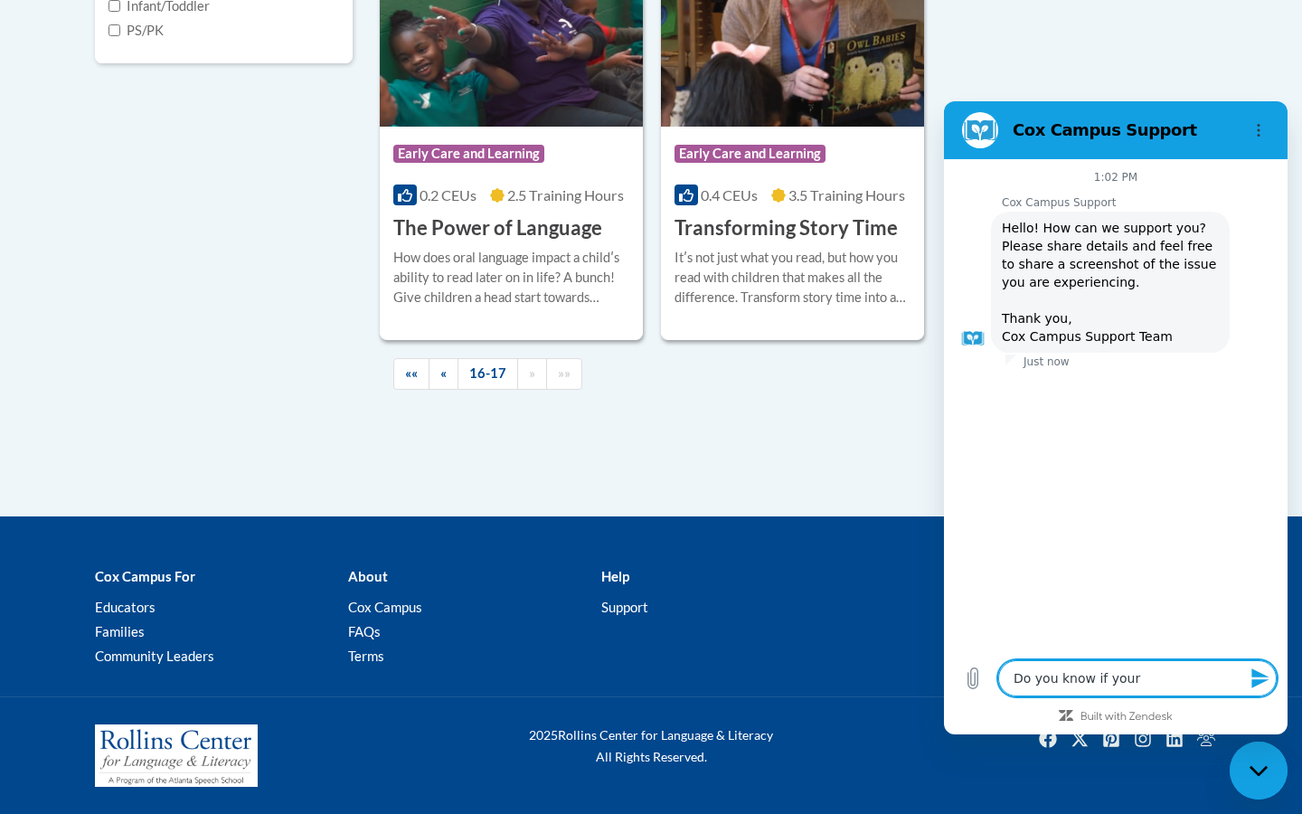
type textarea "x"
type textarea "Do you know if your c"
type textarea "x"
type textarea "Do you know if your co"
type textarea "x"
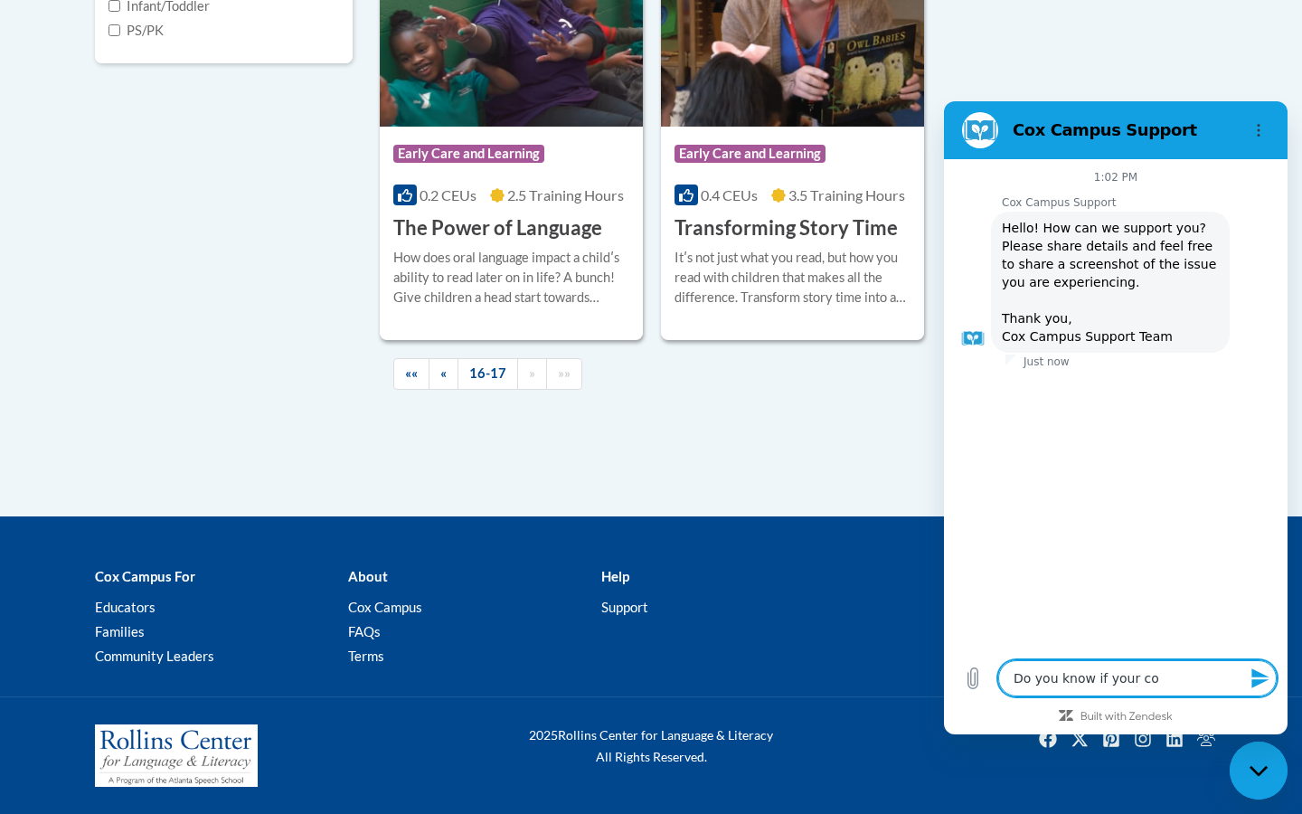
type textarea "Do you know if your cou"
type textarea "x"
type textarea "Do you know if your cour"
type textarea "x"
type textarea "Do you know if your cours"
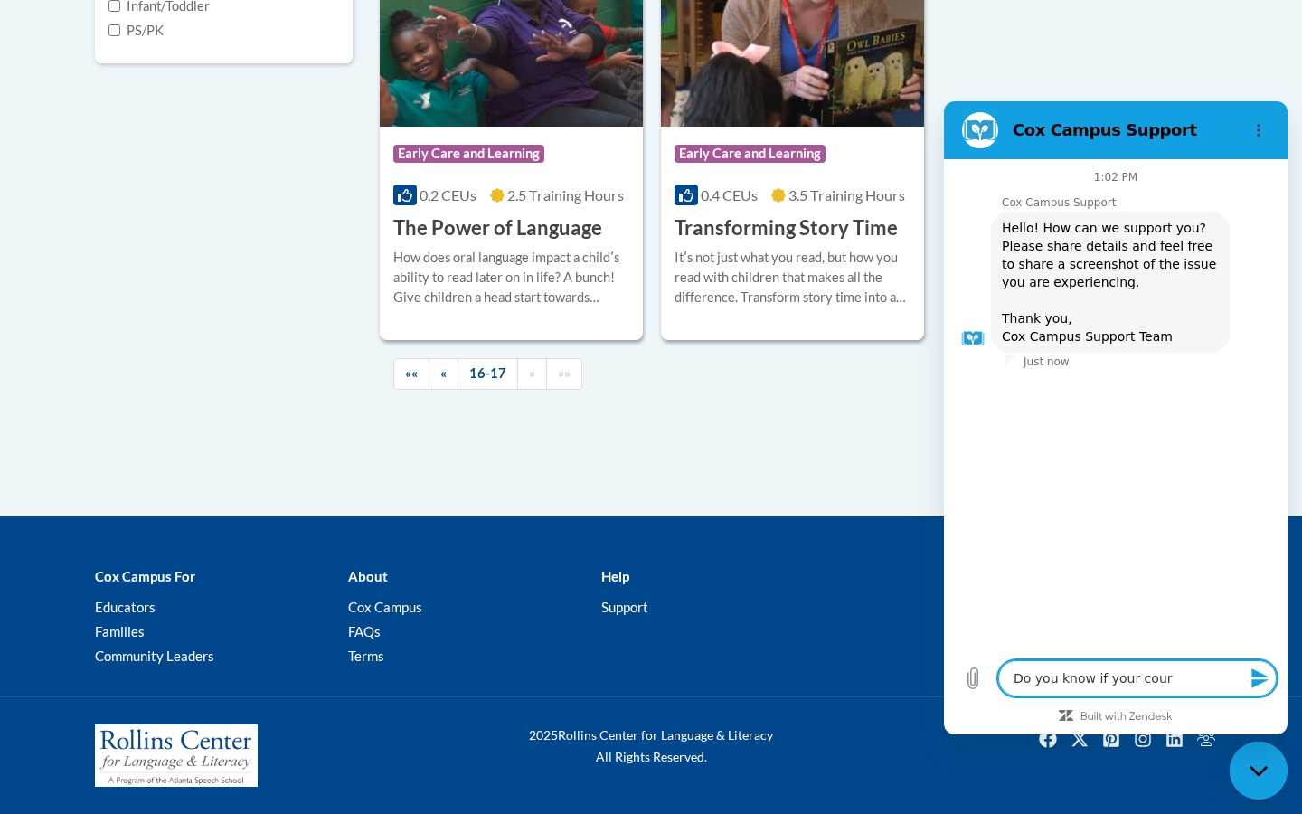
type textarea "x"
type textarea "Do you know if your course"
type textarea "x"
type textarea "Do you know if your coursee"
type textarea "x"
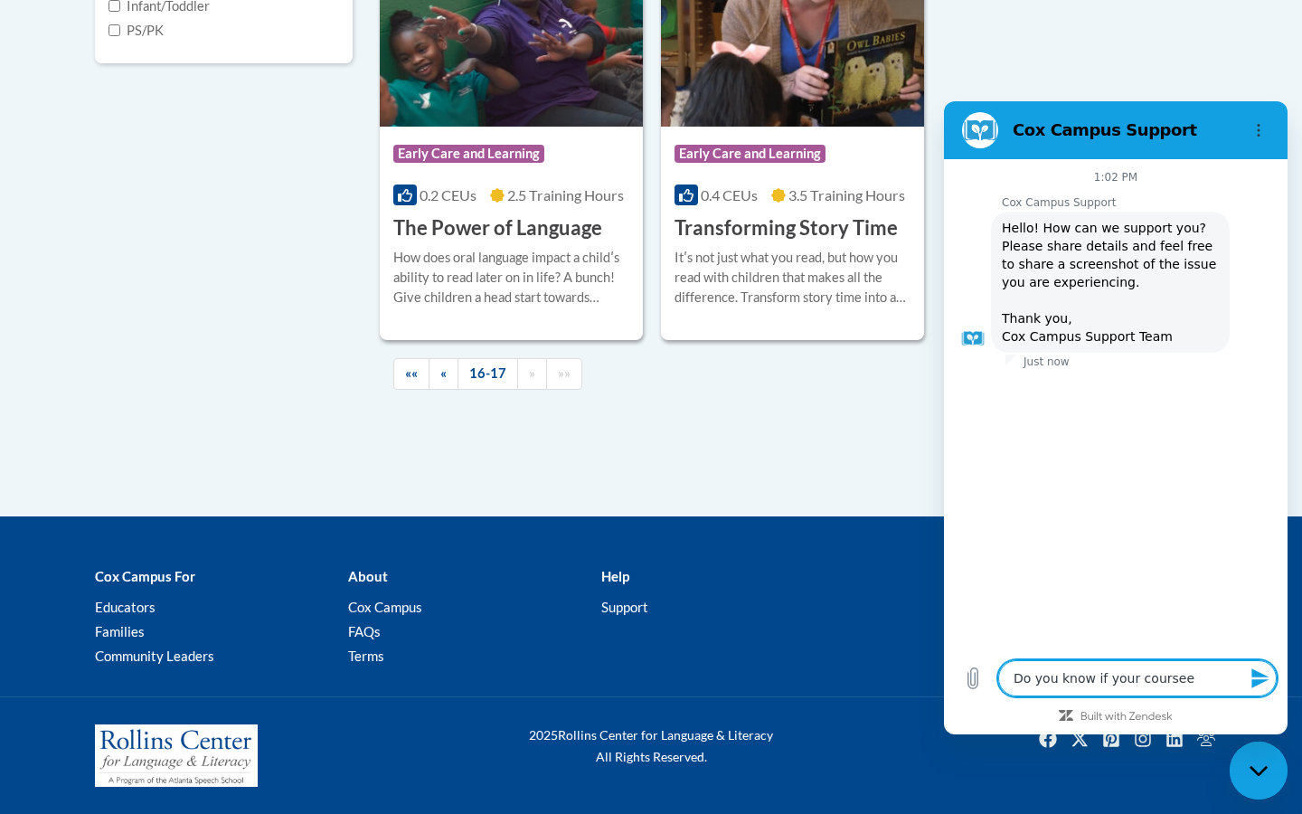
type textarea "Do you know if your courseee"
type textarea "x"
type textarea "Do you know if your courseee"
type textarea "x"
type textarea "Do you know if your courseee"
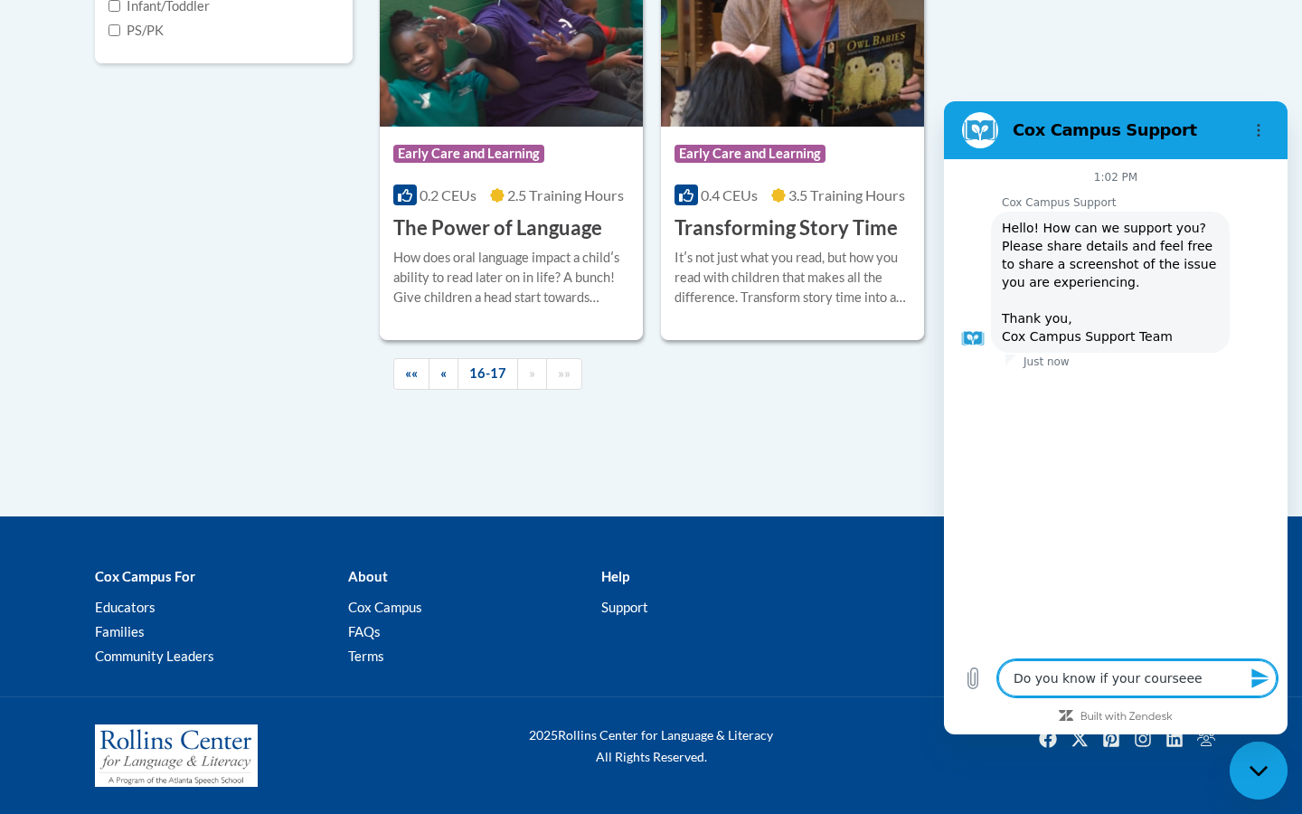
type textarea "x"
type textarea "Do you know if your coursee"
type textarea "x"
type textarea "Do you know if your course"
type textarea "x"
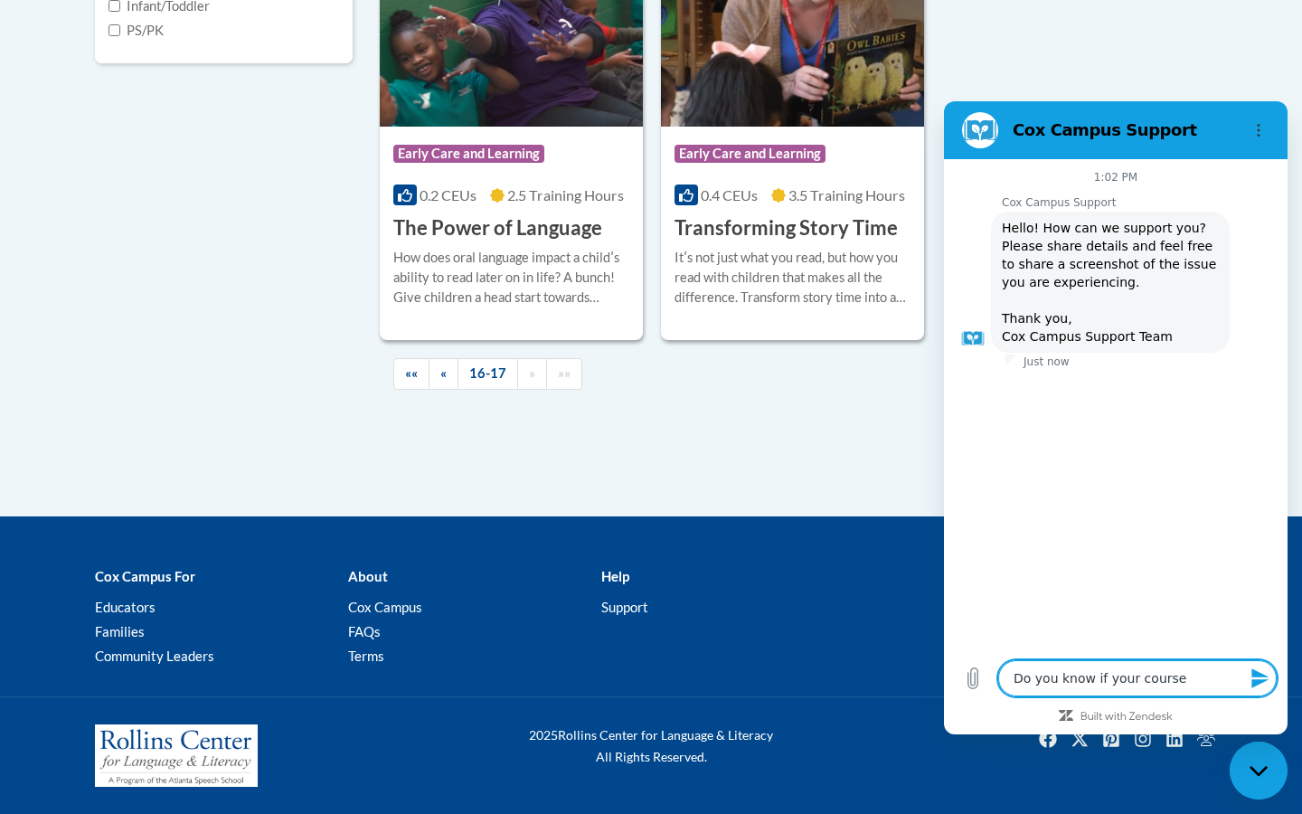
type textarea "Do you know if your courses"
type textarea "x"
type textarea "Do you know if your courses"
type textarea "x"
type textarea "Do you know if your courses a"
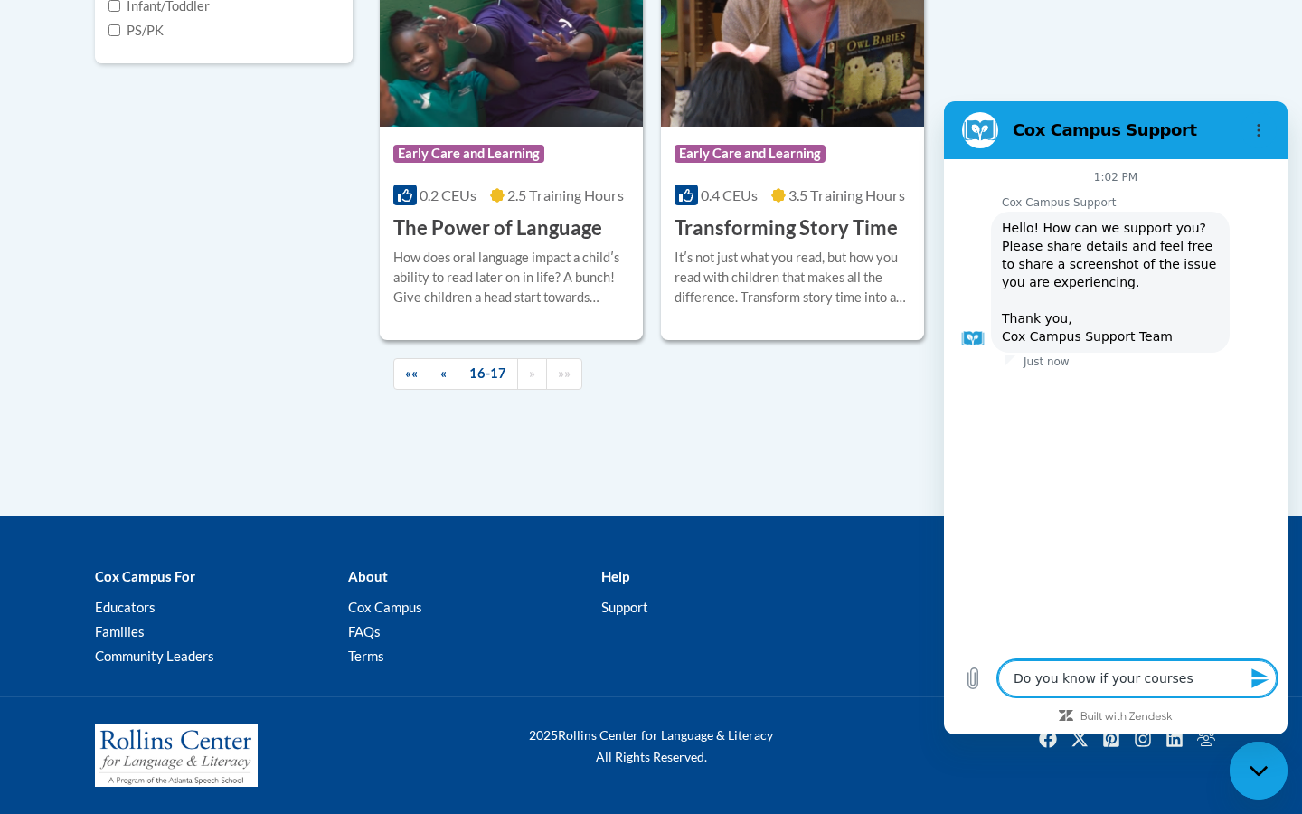
type textarea "x"
type textarea "Do you know if your courses ar"
type textarea "x"
type textarea "Do you know if your courses are"
type textarea "x"
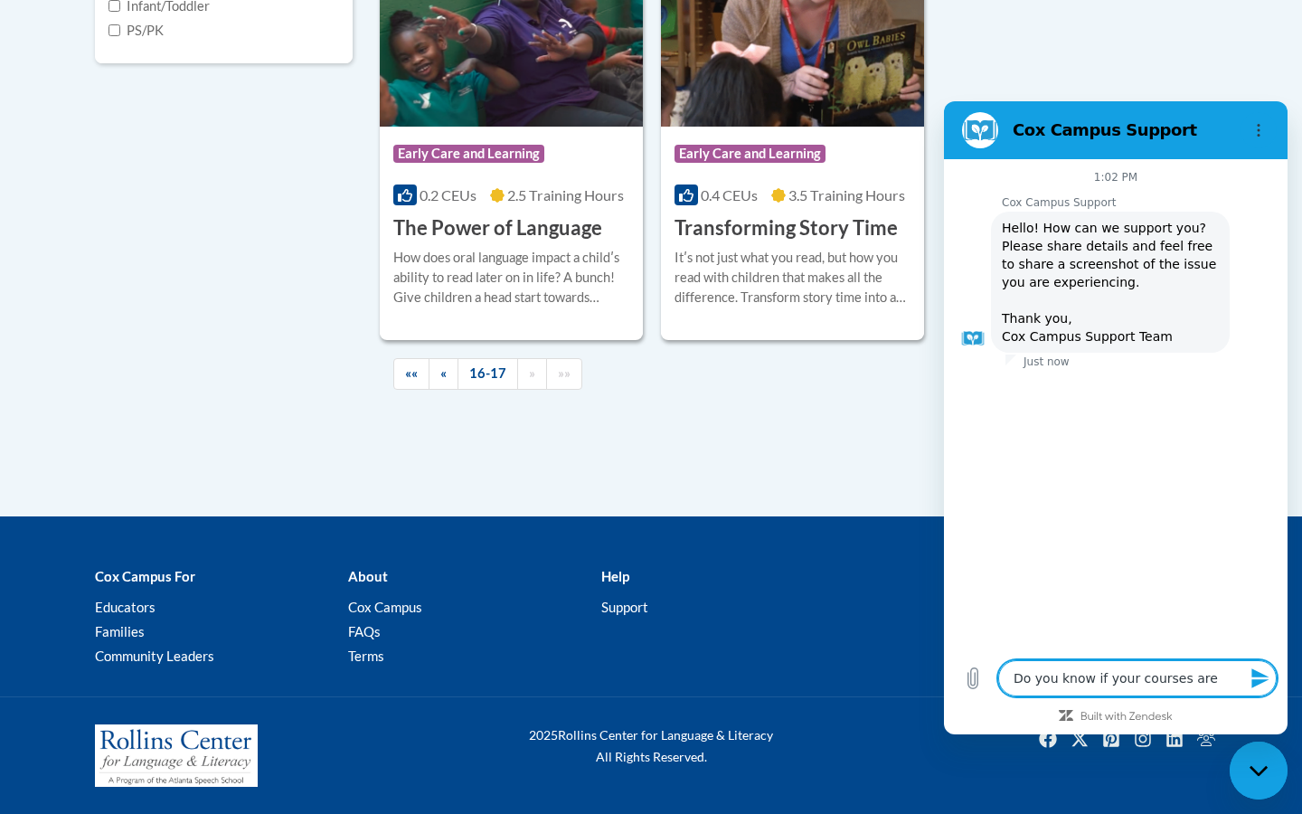
type textarea "Do you know if your courses are"
type textarea "x"
type textarea "Do you know if your courses are a"
type textarea "x"
type textarea "Do you know if your courses are ap"
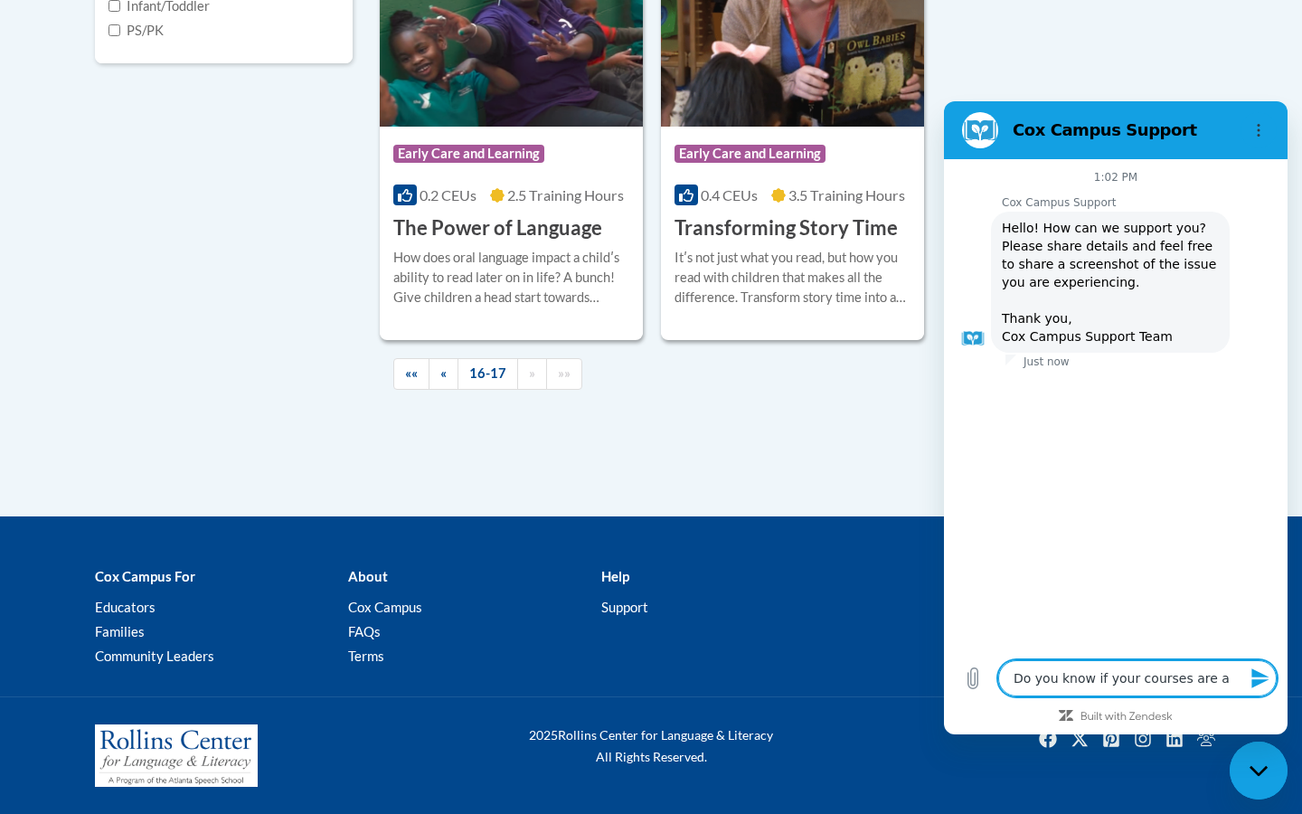
type textarea "x"
type textarea "Do you know if your courses are app"
type textarea "x"
type textarea "Do you know if your courses are appr"
type textarea "x"
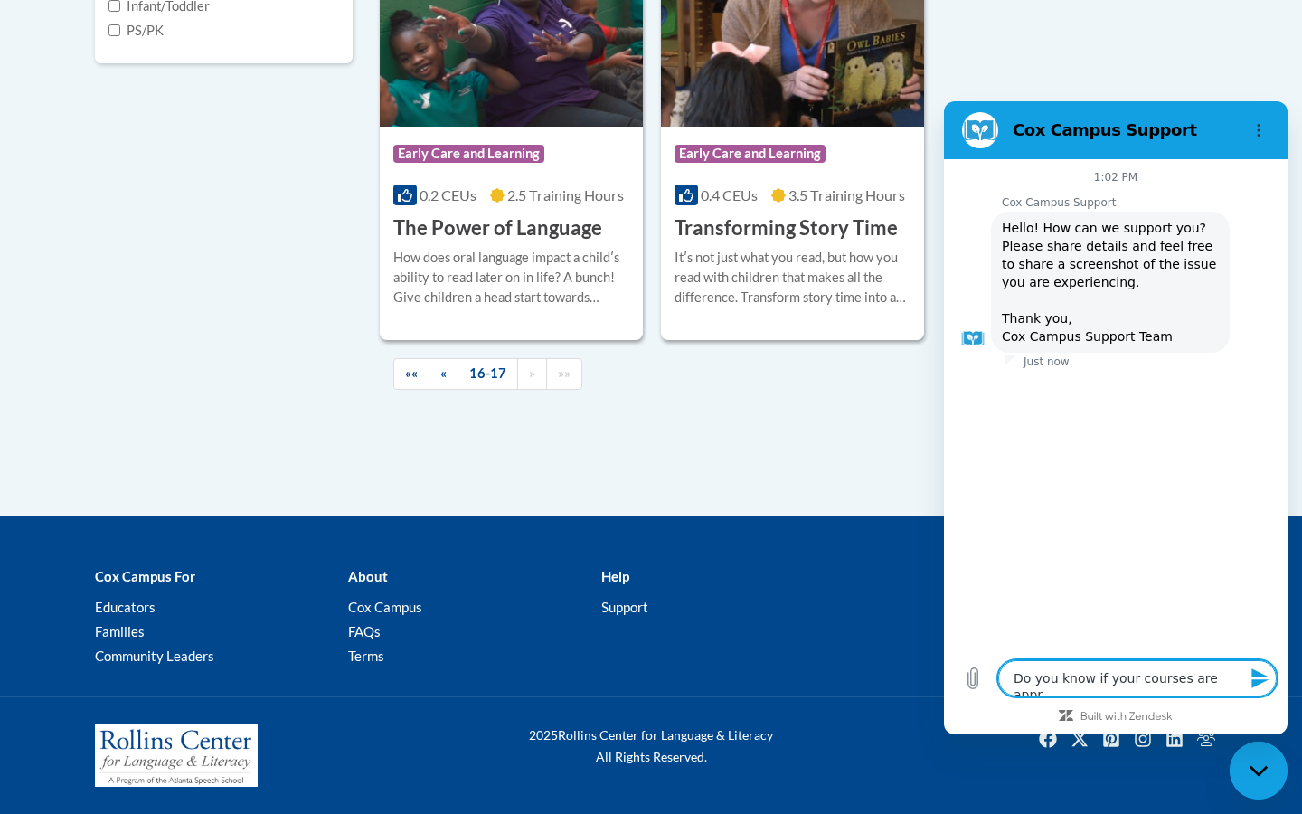
type textarea "Do you know if your courses are appro"
type textarea "x"
type textarea "Do you know if your courses are approv"
type textarea "x"
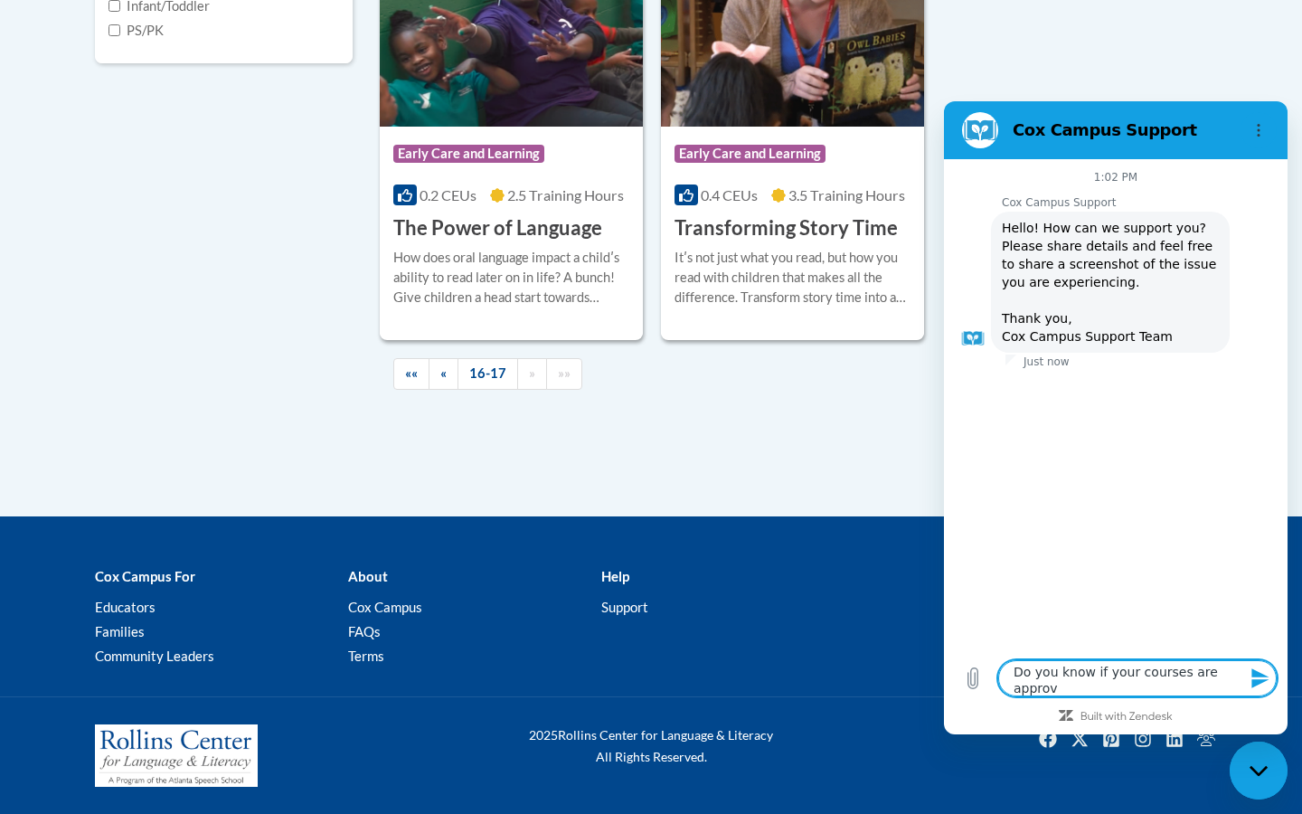
scroll to position [0, 0]
type textarea "Do you know if your courses are approve"
type textarea "x"
type textarea "Do you know if your courses are approved"
type textarea "x"
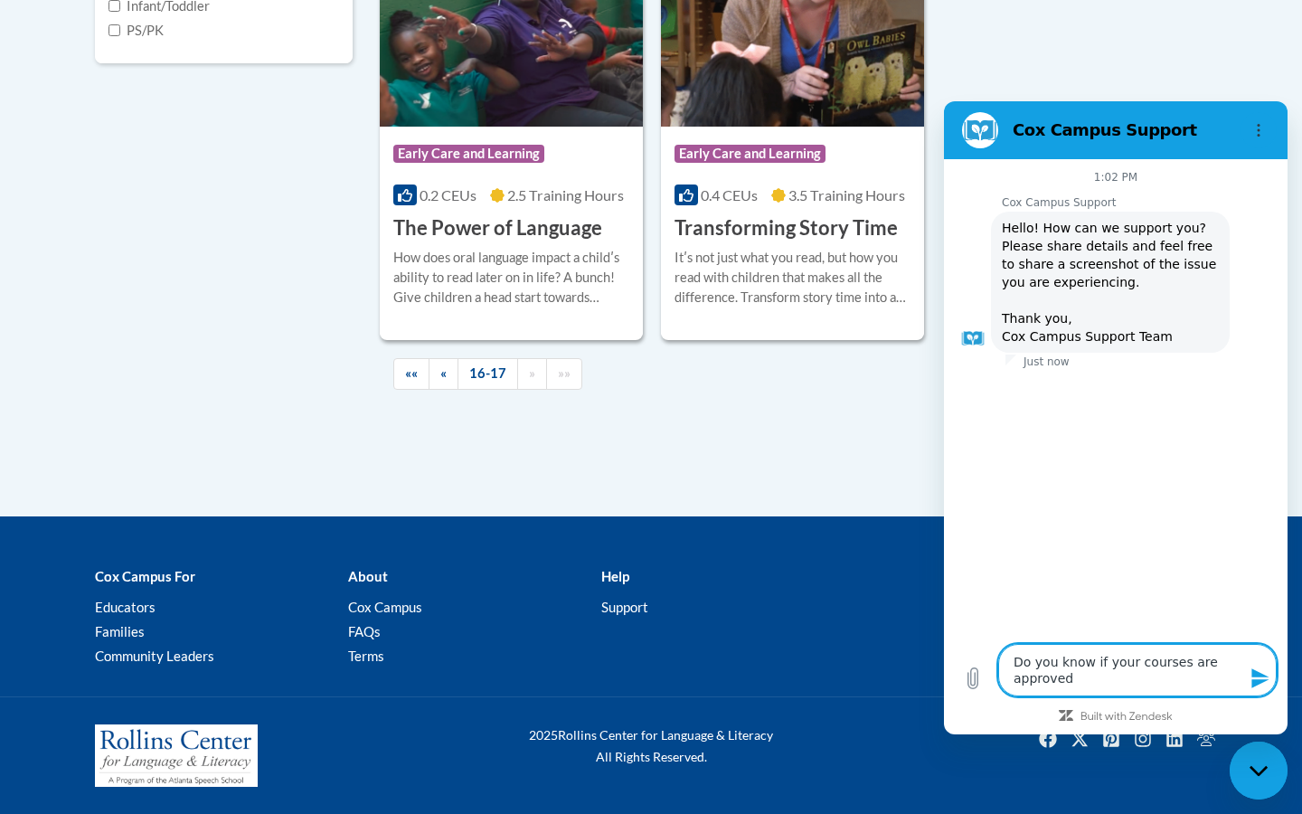
type textarea "Do you know if your courses are approved"
type textarea "x"
type textarea "Do you know if your courses are approved f"
type textarea "x"
type textarea "Do you know if your courses are approved fo"
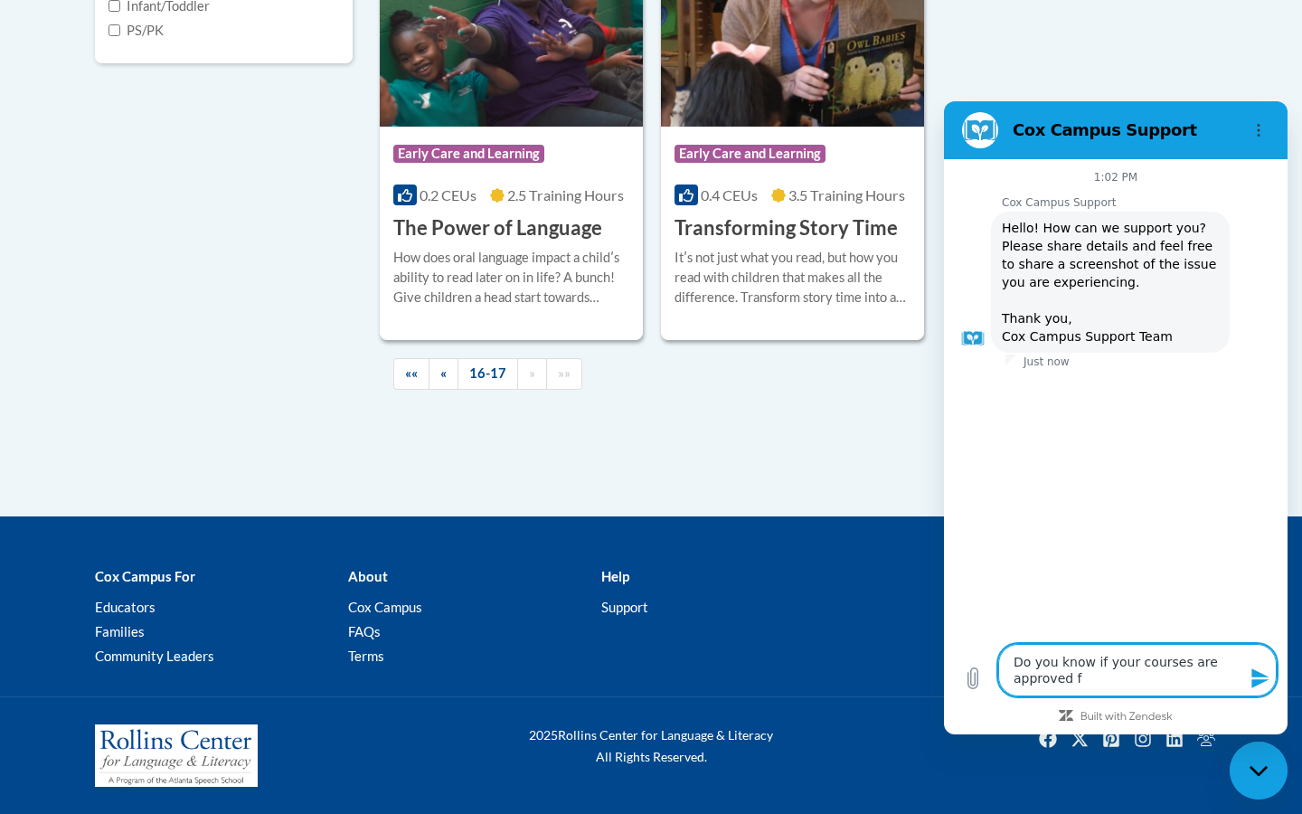
type textarea "x"
type textarea "Do you know if your courses are approved for"
type textarea "x"
type textarea "Do you know if your courses are approved for"
type textarea "x"
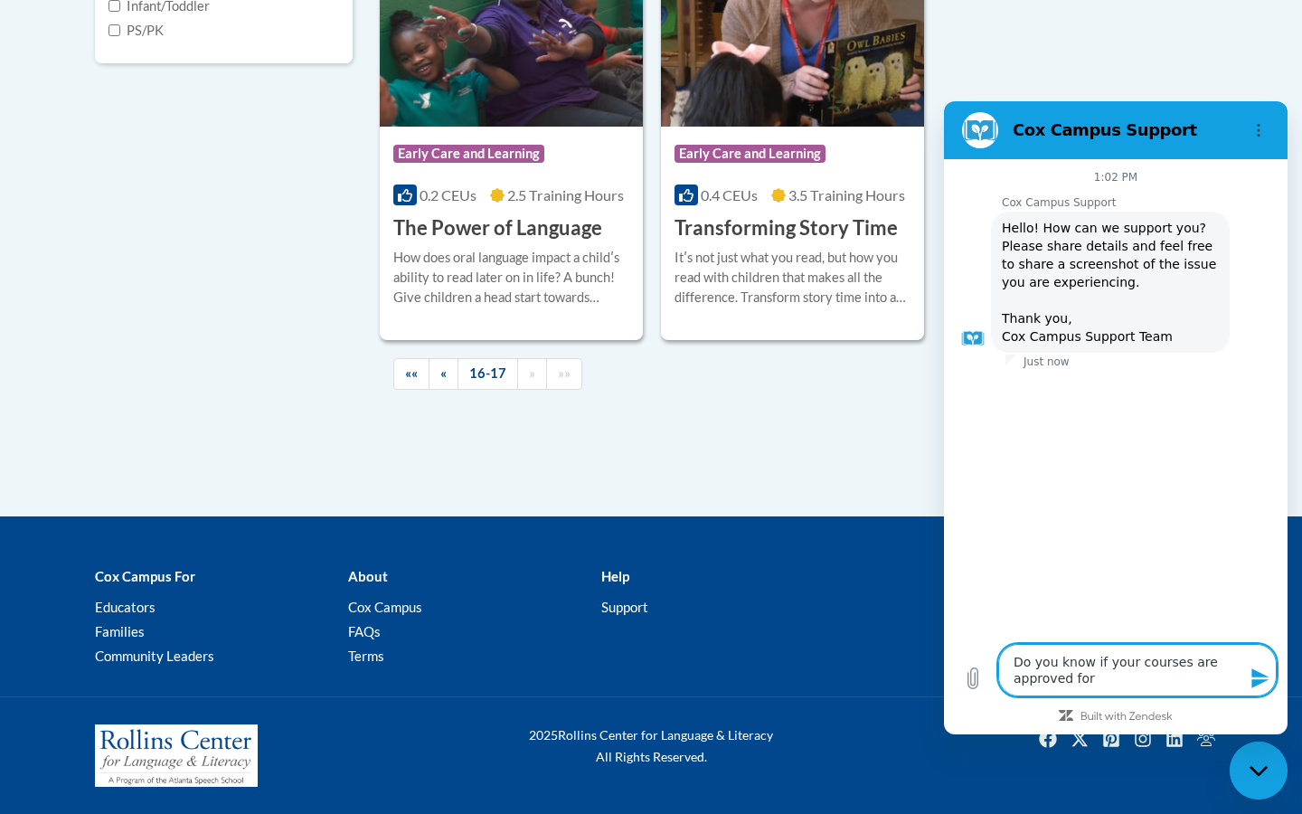
type textarea "Do you know if your courses are approved for C"
type textarea "x"
type textarea "Do you know if your courses are approved for CD"
type textarea "x"
type textarea "Do you know if your courses are approved for CDA"
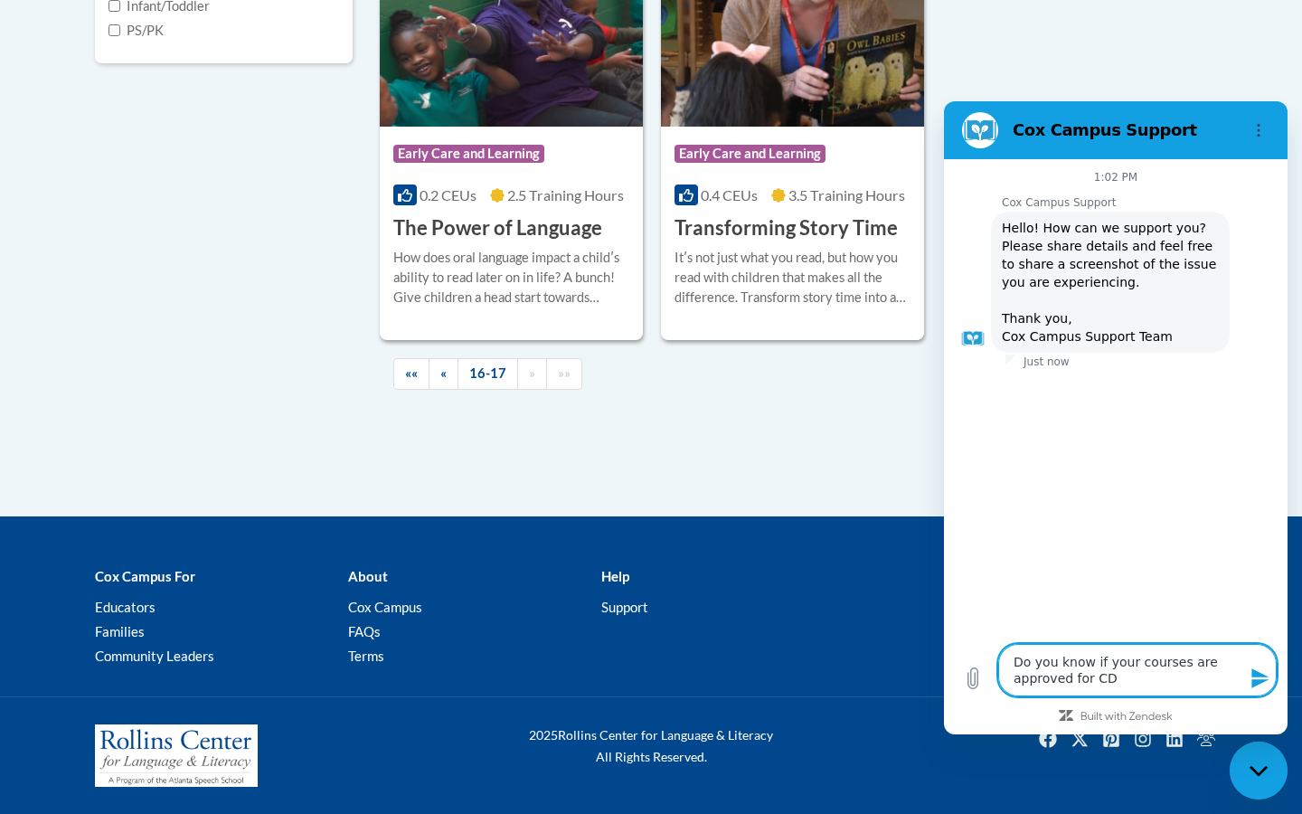
type textarea "x"
type textarea "Do you know if your courses are approved for CDA"
type textarea "x"
type textarea "Do you know if your courses are approved for CDA r"
type textarea "x"
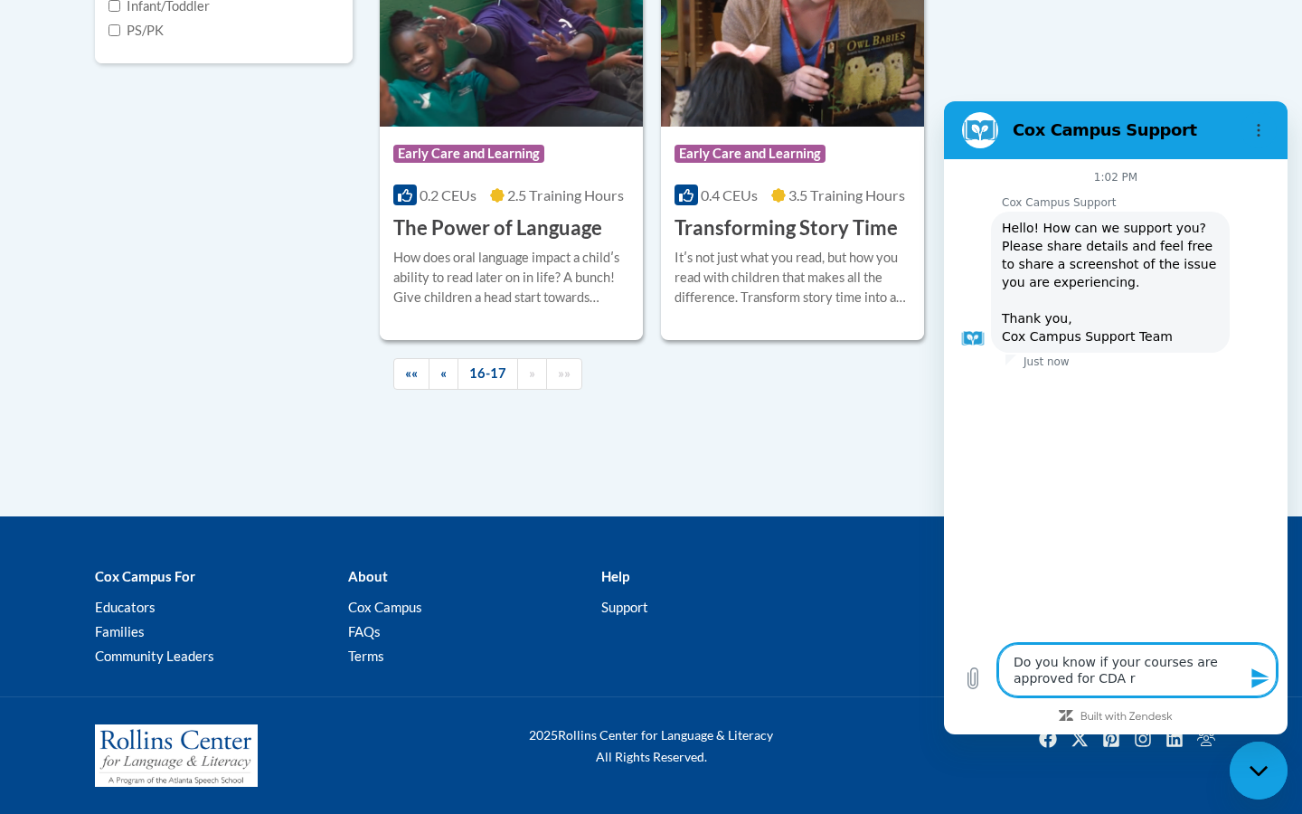
type textarea "Do you know if your courses are approved for CDA re"
type textarea "x"
type textarea "Do you know if your courses are approved for CDA ren"
type textarea "x"
type textarea "Do you know if your courses are approved for CDA rene"
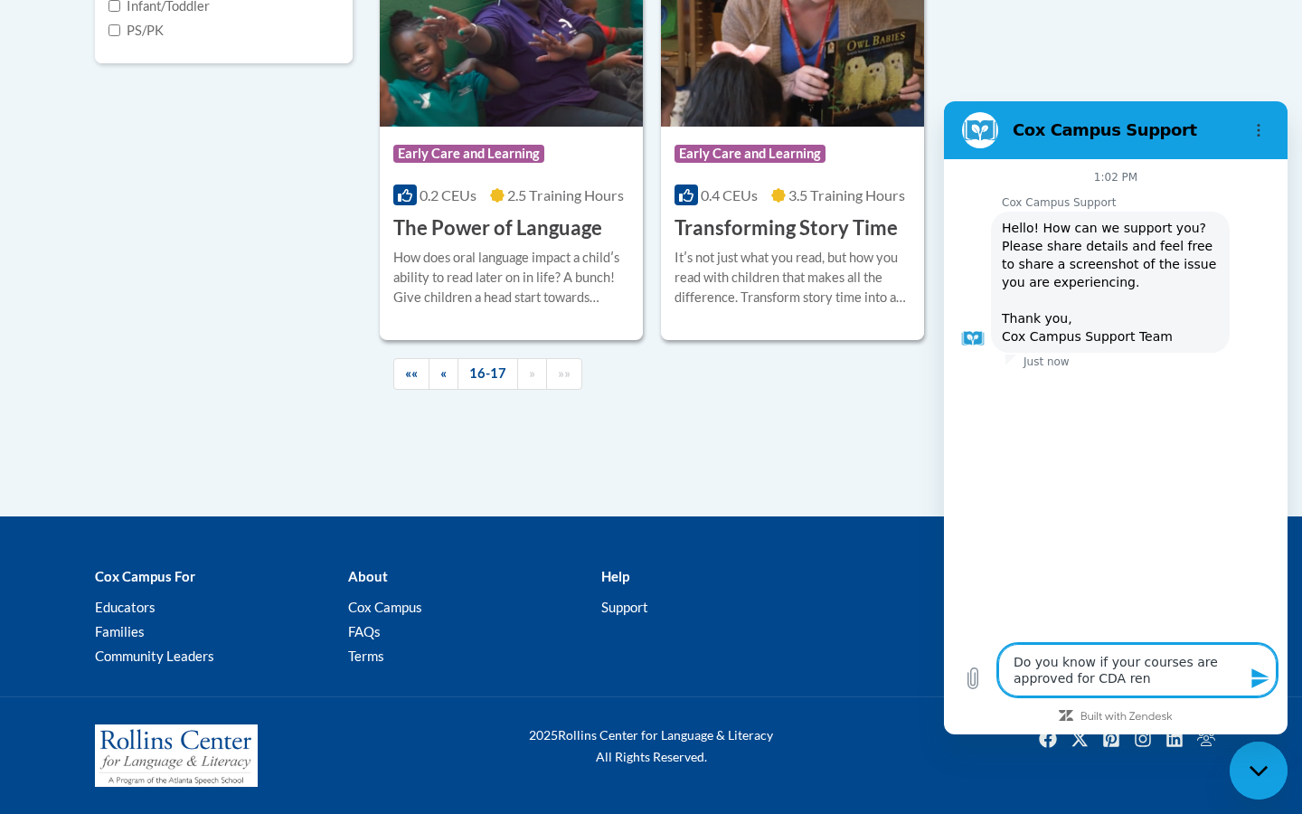
type textarea "x"
type textarea "Do you know if your courses are approved for CDA renew"
type textarea "x"
type textarea "Do you know if your courses are approved for CDA renewa"
type textarea "x"
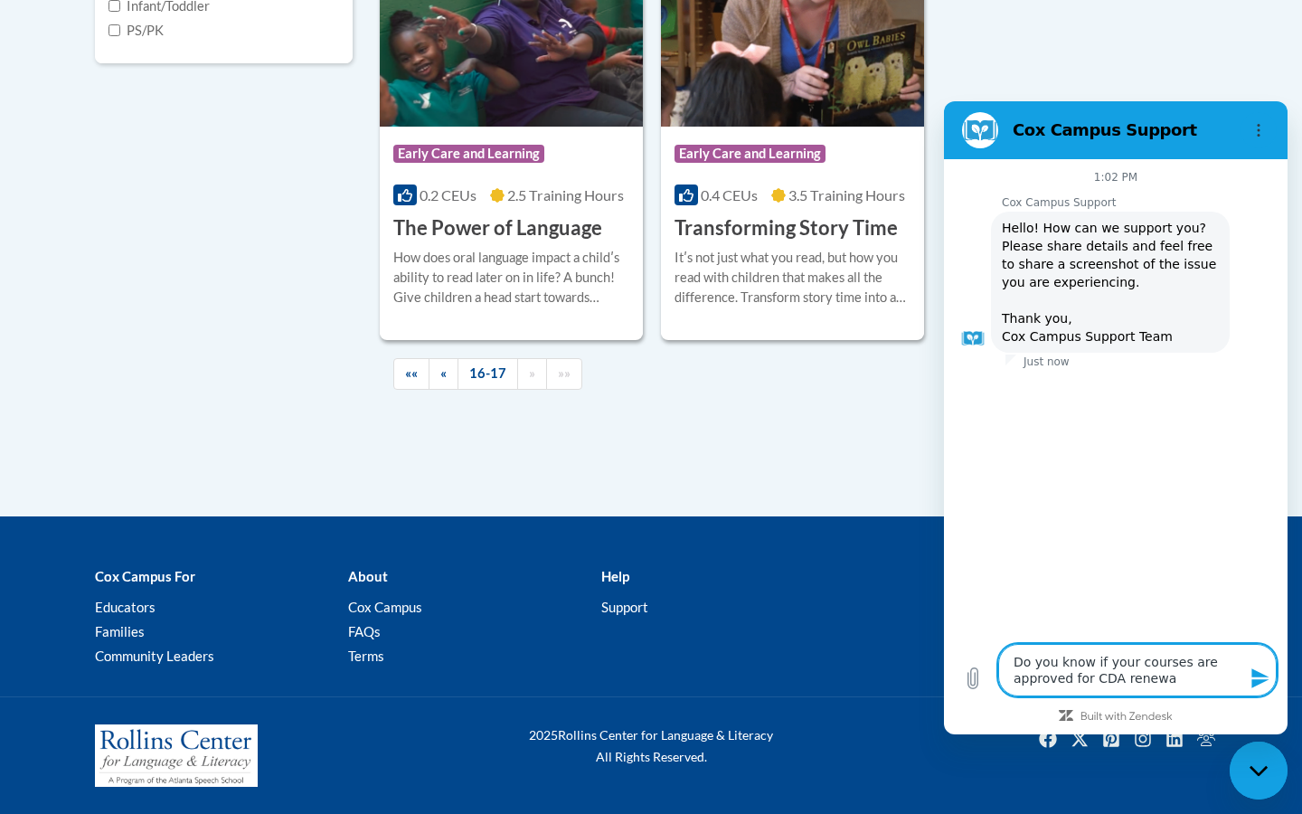
type textarea "Do you know if your courses are approved for CDA renewal"
type textarea "x"
type textarea "Do you know if your courses are approved for CDA renewal?"
type textarea "x"
click at [1069, 678] on textarea "Do you know if your courses are approved for CDA renewal?" at bounding box center [1137, 670] width 279 height 52
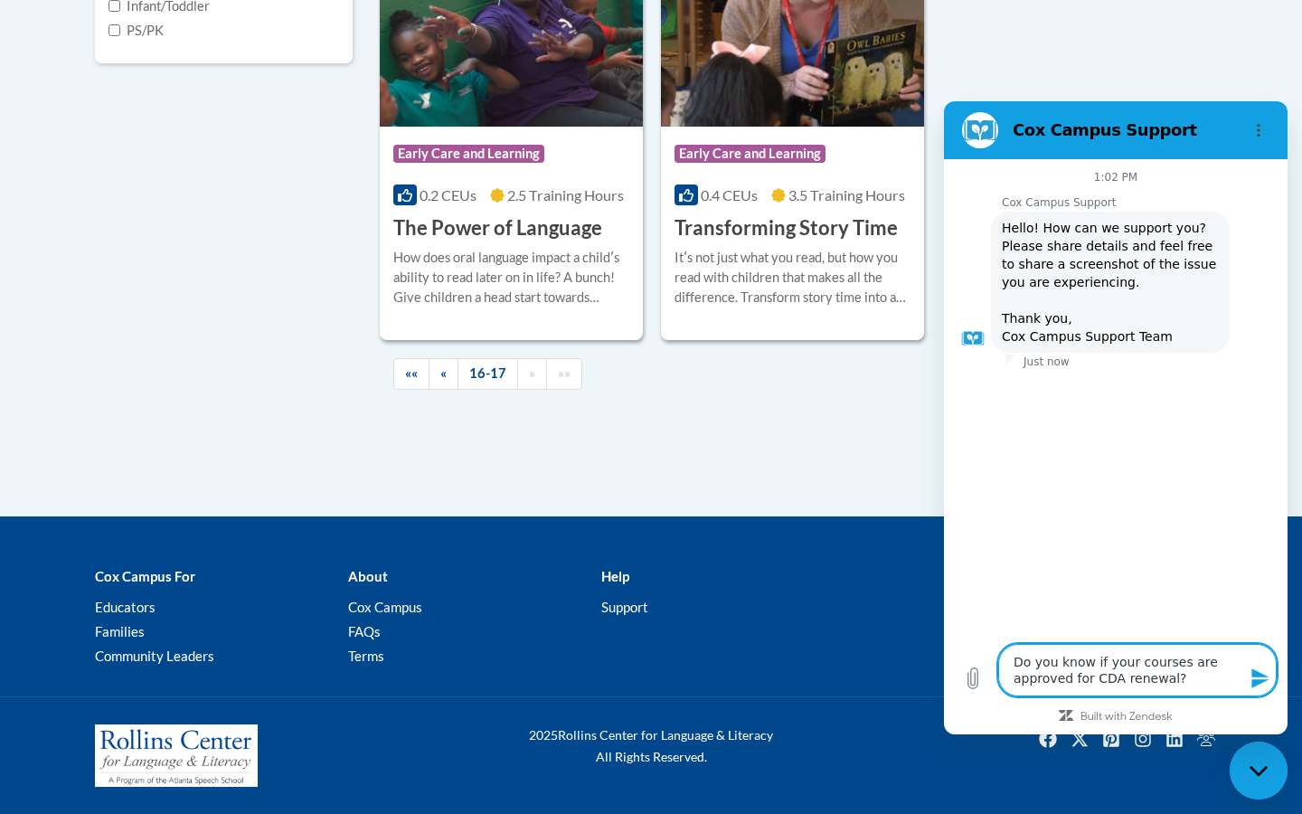
type textarea "Do you know if your courses are approved for CDA renewal?"
type textarea "x"
type textarea "Do you know if your courses are approved a for CDA renewal?"
type textarea "x"
type textarea "Do you know if your courses are approved an for CDA renewal?"
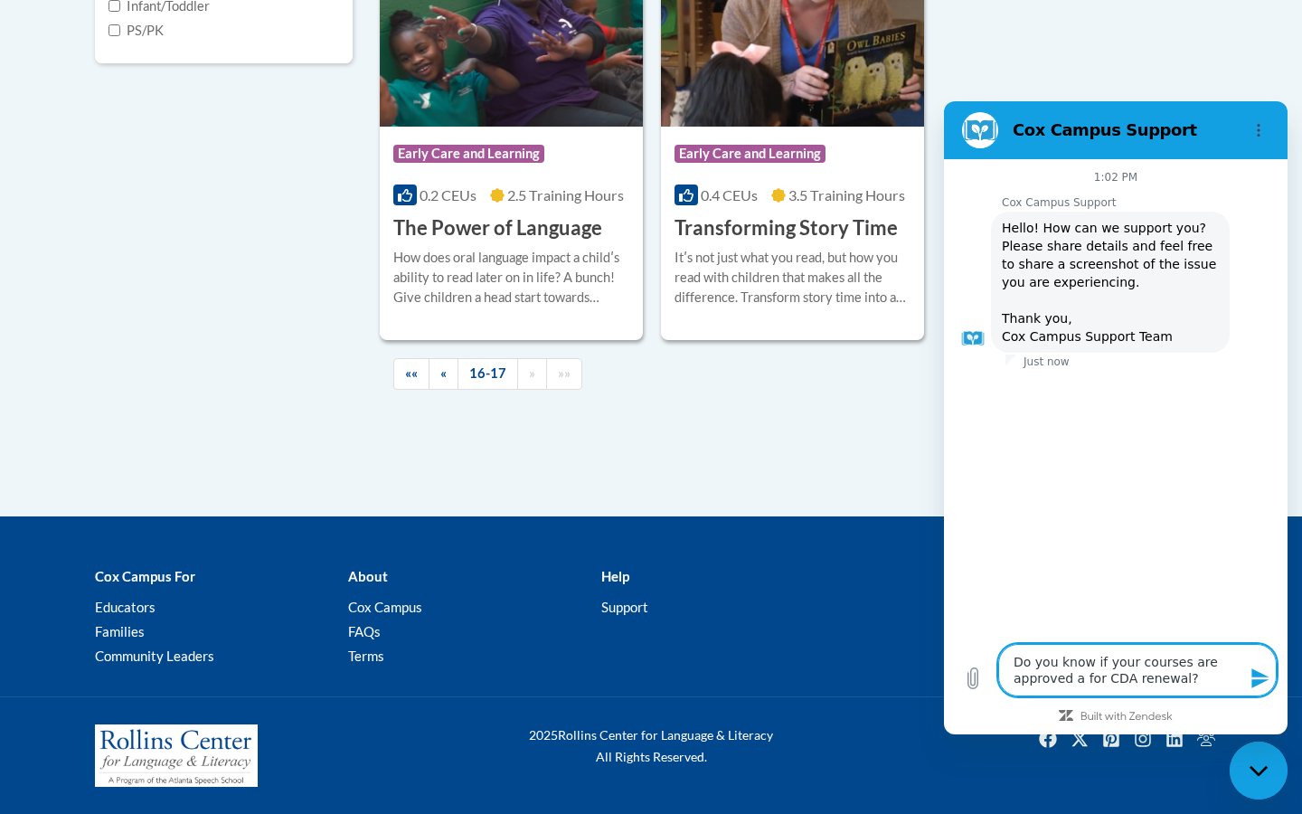
type textarea "x"
type textarea "Do you know if your courses are approved and for CDA renewal?"
type textarea "x"
type textarea "Do you know if your courses are approved and for CDA renewal?"
type textarea "x"
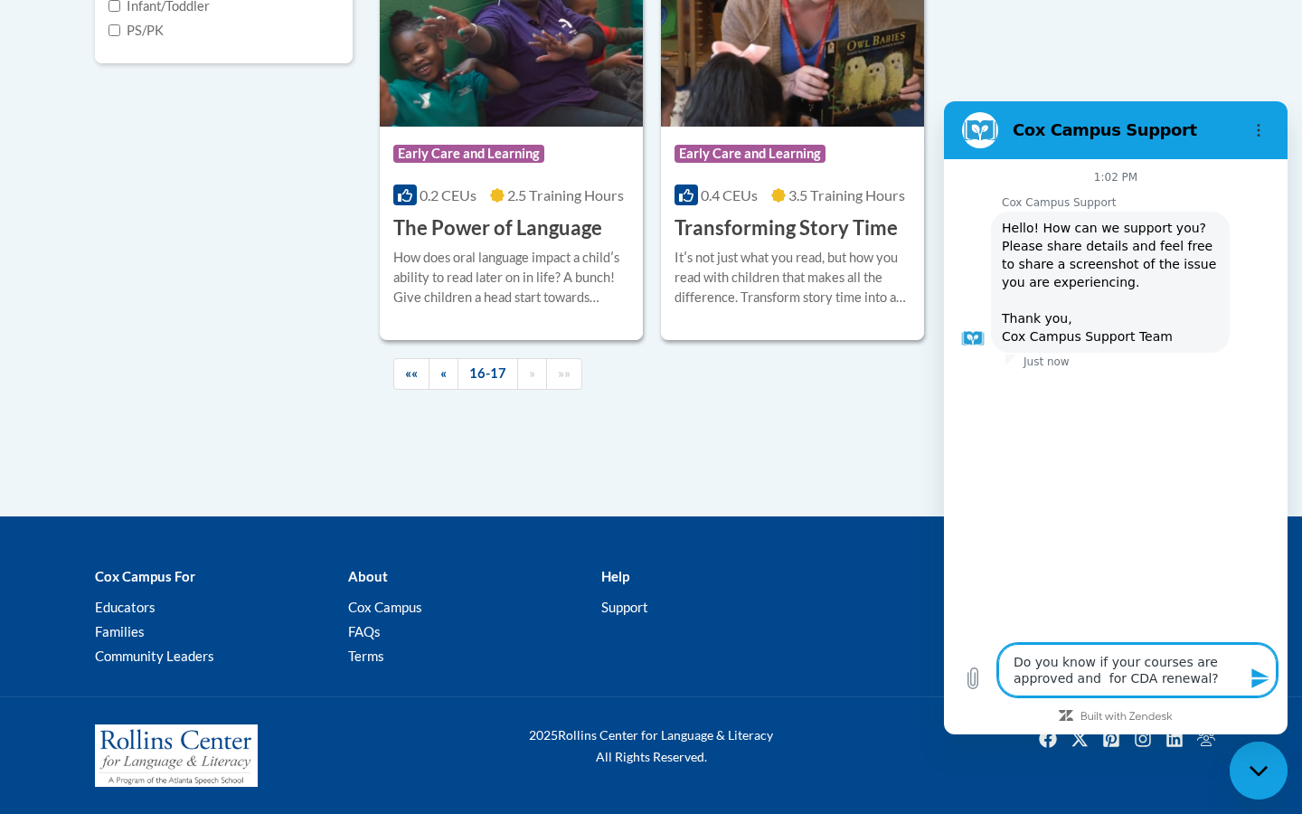
type textarea "Do you know if your courses are approved and o for CDA renewal?"
type textarea "x"
type textarea "Do you know if your courses are approved and or for CDA renewal?"
type textarea "x"
type textarea "Do you know if your courses are approved and or for CDA renewal?"
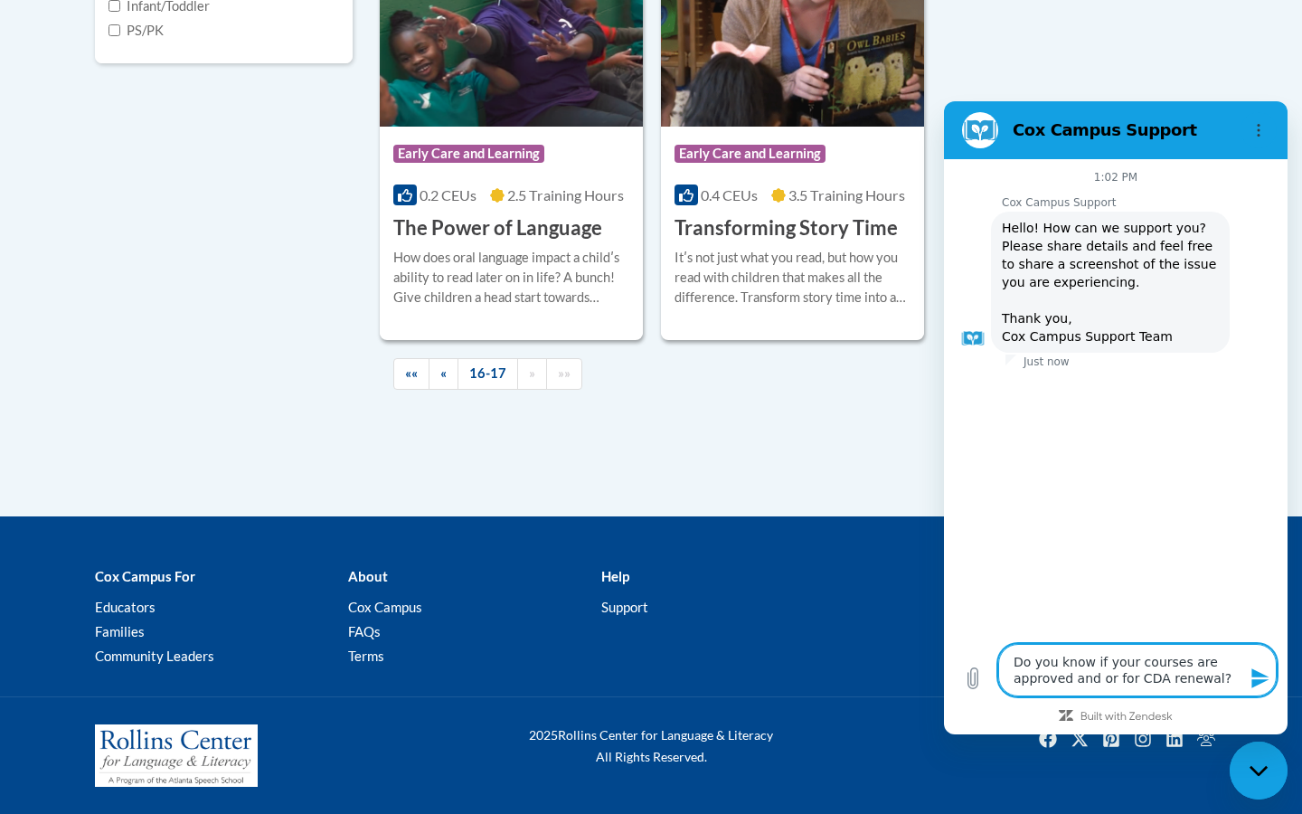
type textarea "x"
type textarea "Do you know if your courses are approved and or a for CDA renewal?"
type textarea "x"
type textarea "Do you know if your courses are approved and or ac for CDA renewal?"
type textarea "x"
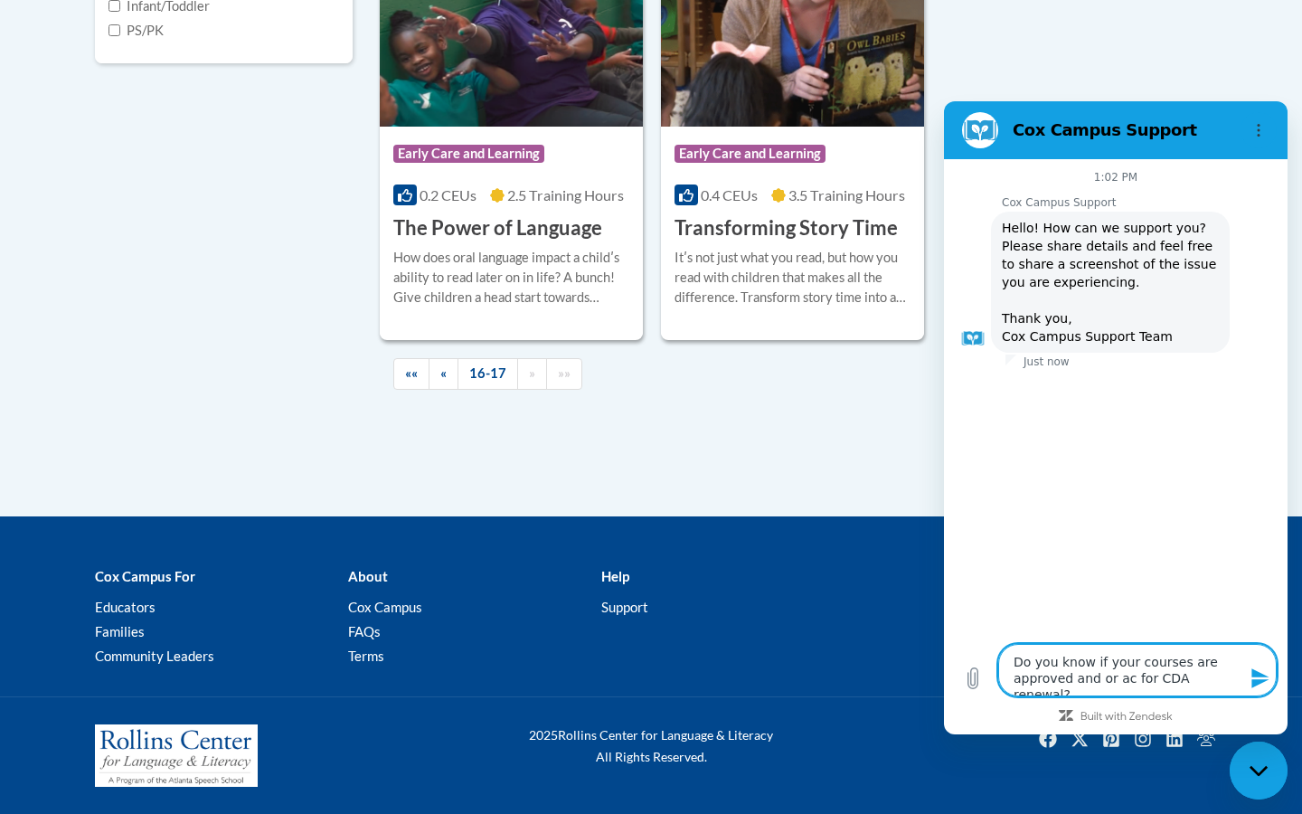
type textarea "Do you know if your courses are approved and or acc for CDA renewal?"
type textarea "x"
type textarea "Do you know if your courses are approved and or acce for CDA renewal?"
type textarea "x"
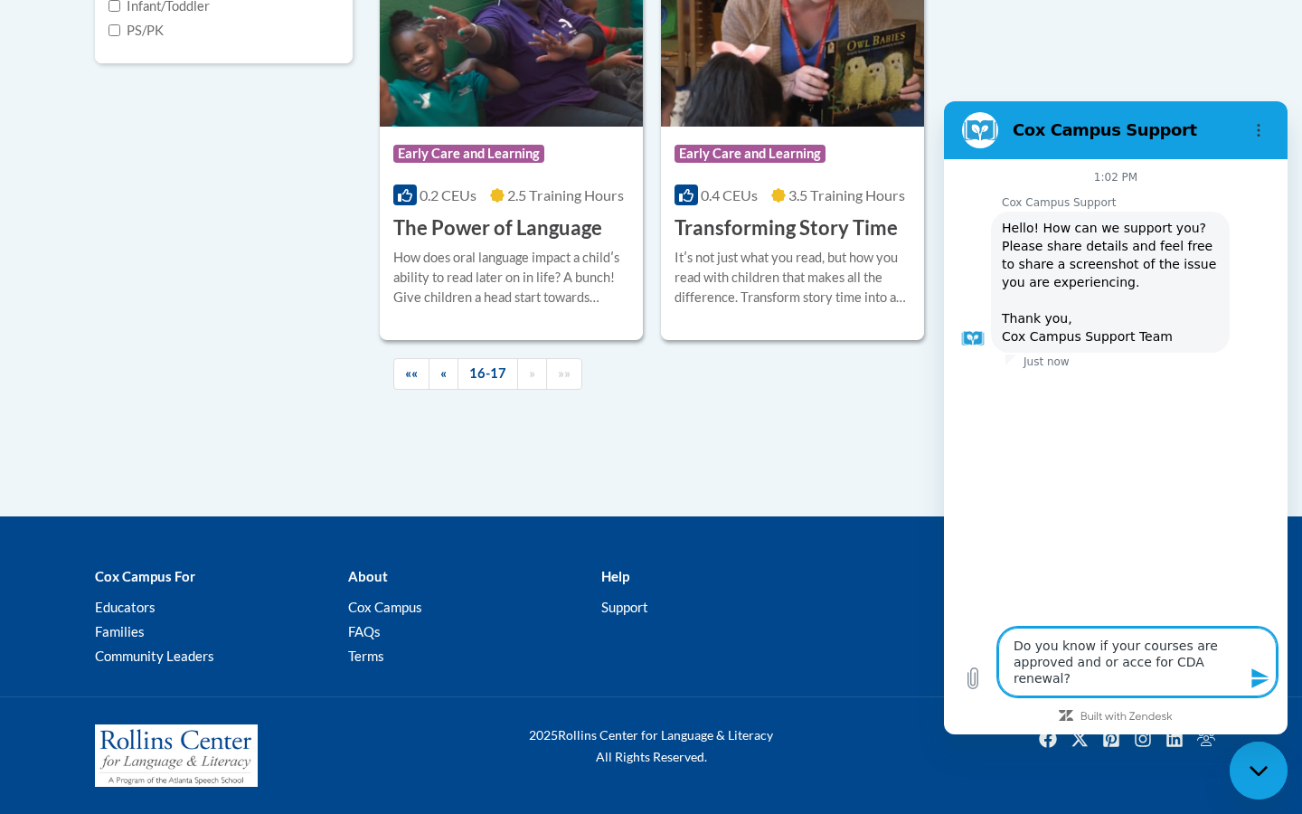
type textarea "Do you know if your courses are approved and or accep for CDA renewal?"
type textarea "x"
type textarea "Do you know if your courses are approved and or accept for CDA renewal?"
type textarea "x"
type textarea "Do you know if your courses are approved and or accepte for CDA renewal?"
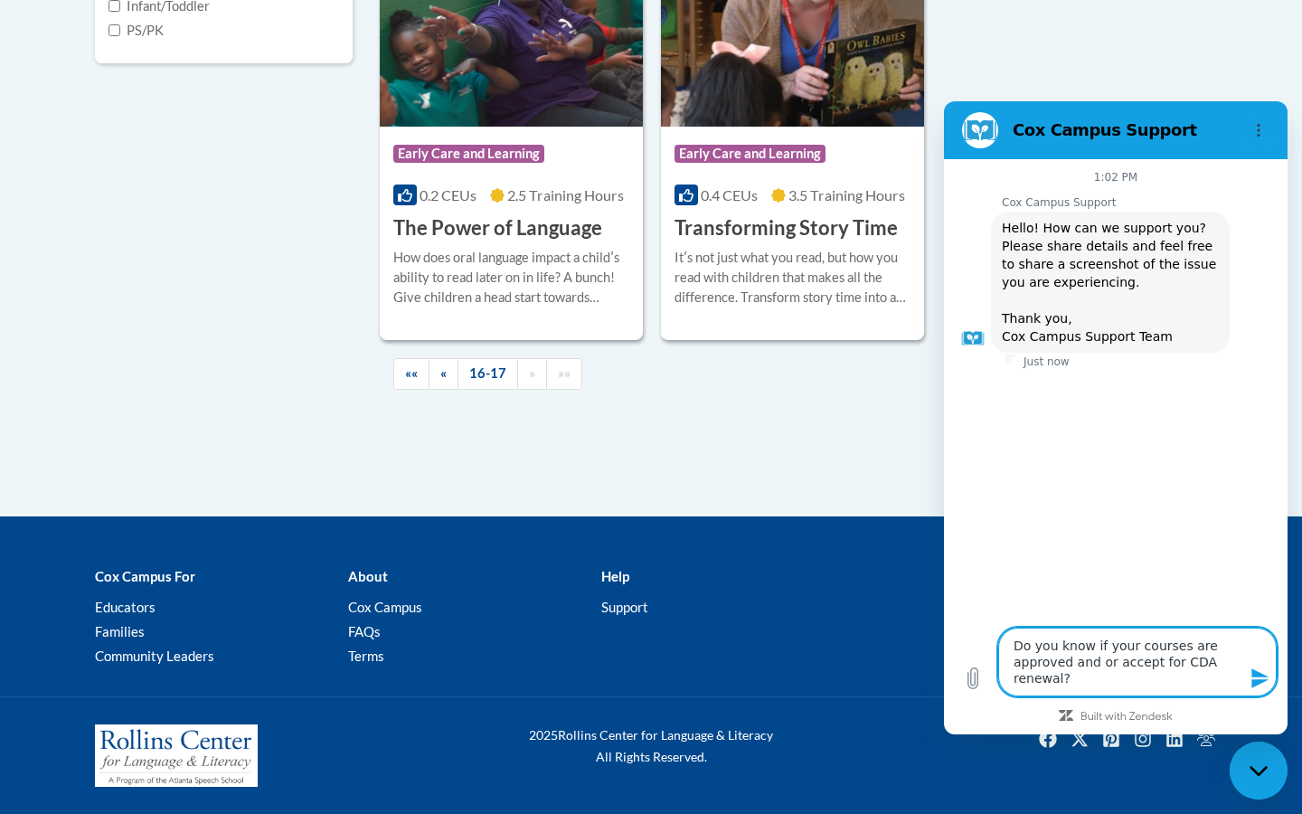
type textarea "x"
type textarea "Do you know if your courses are approved and or accepted for CDA renewal?"
type textarea "x"
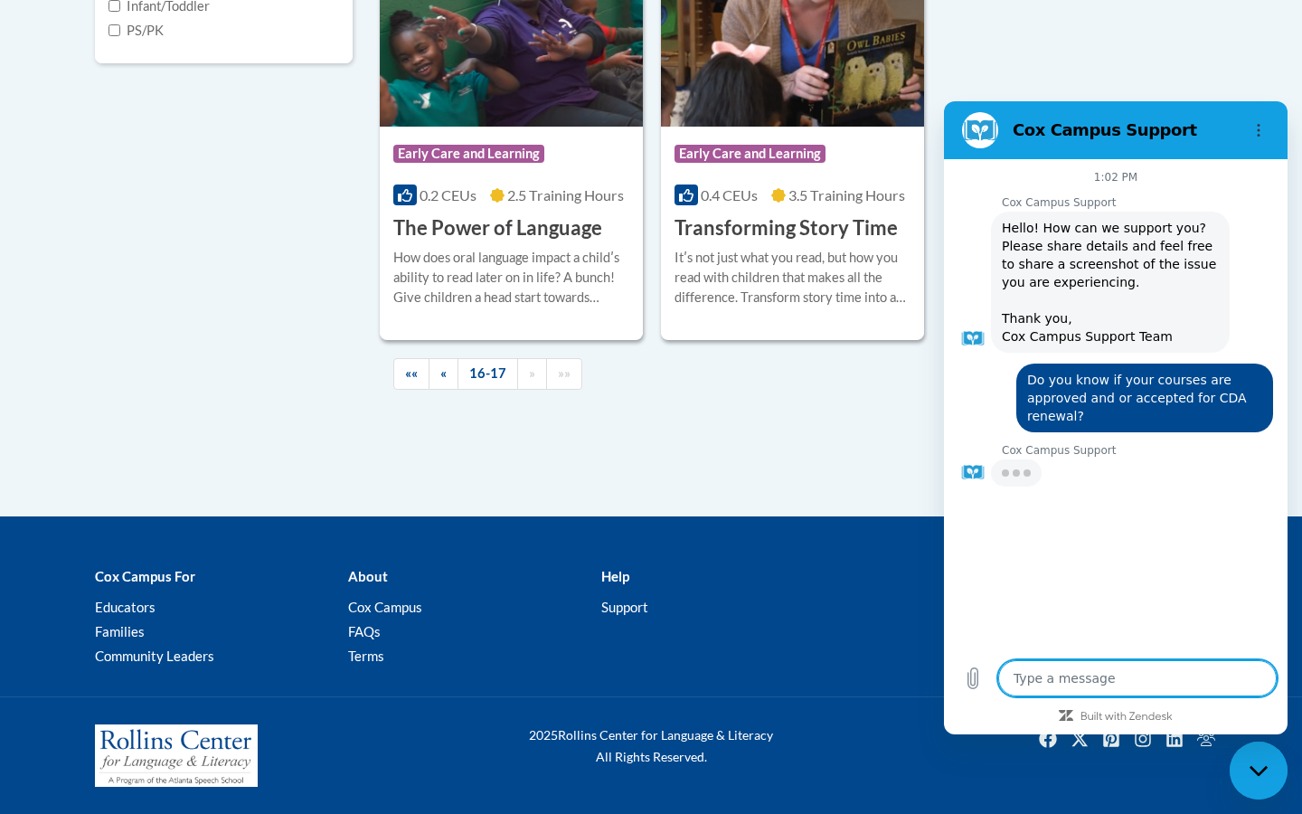
type textarea "x"
